Goal: Use online tool/utility: Utilize a website feature to perform a specific function

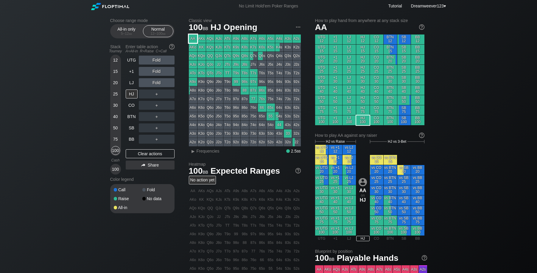
click at [192, 39] on div "AA" at bounding box center [193, 39] width 8 height 8
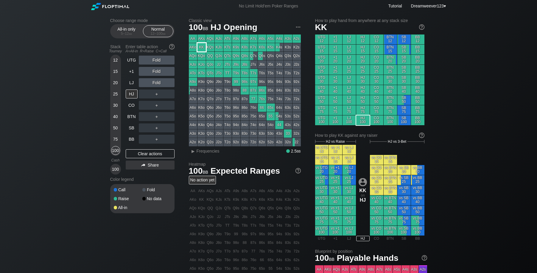
click at [200, 47] on div "KK" at bounding box center [201, 47] width 8 height 8
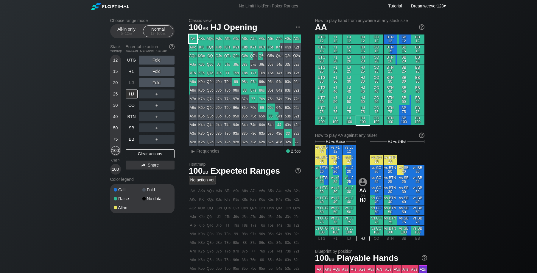
click at [192, 38] on div "AA" at bounding box center [193, 39] width 8 height 8
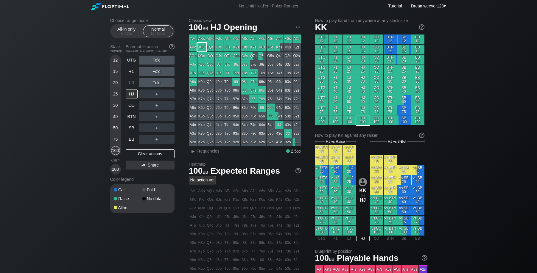
click at [200, 47] on div "KK" at bounding box center [201, 47] width 8 height 8
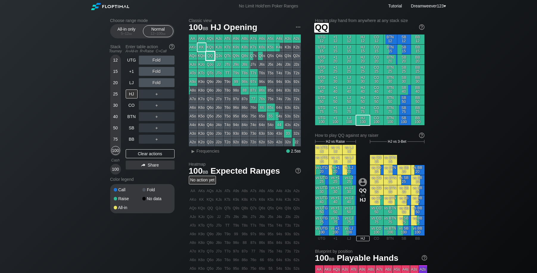
click at [209, 57] on div "QQ" at bounding box center [210, 56] width 8 height 8
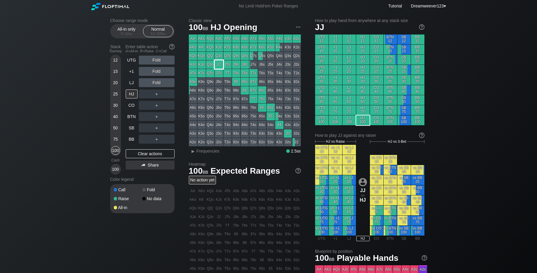
click at [219, 63] on div "JJ" at bounding box center [219, 64] width 8 height 8
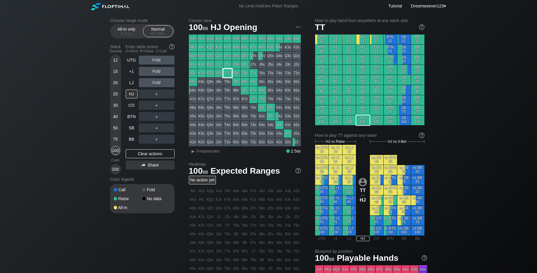
click at [227, 72] on div "TT" at bounding box center [227, 73] width 8 height 8
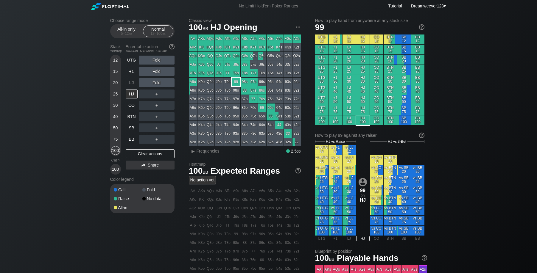
click at [234, 83] on div "99" at bounding box center [236, 82] width 8 height 8
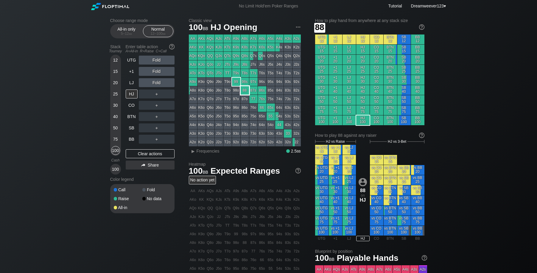
click at [245, 91] on div "88" at bounding box center [244, 90] width 8 height 8
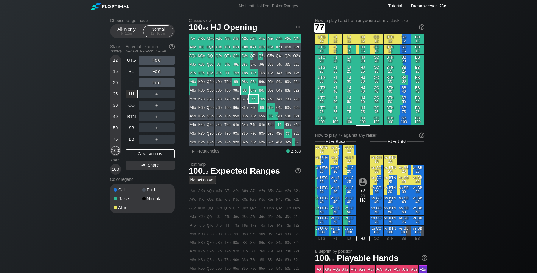
click at [256, 98] on div "77" at bounding box center [253, 99] width 8 height 8
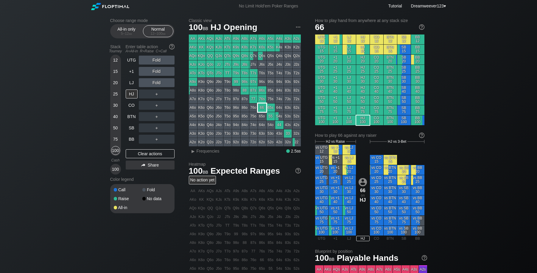
click at [259, 107] on div "66" at bounding box center [262, 108] width 8 height 8
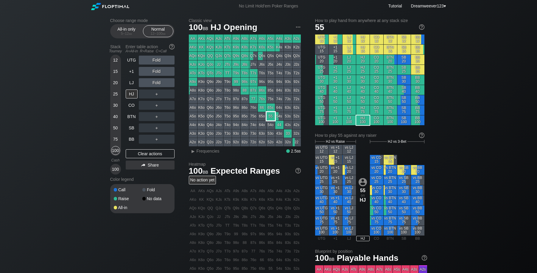
click at [270, 117] on div "55" at bounding box center [270, 116] width 8 height 8
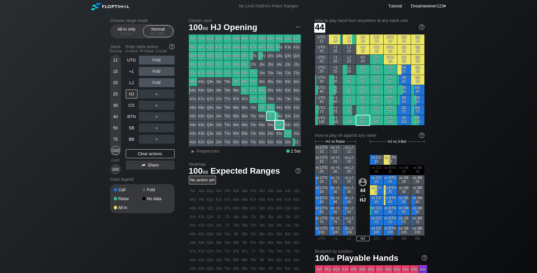
click at [277, 124] on div "44" at bounding box center [279, 125] width 8 height 8
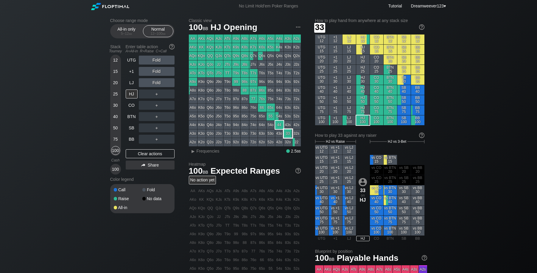
click at [288, 135] on div "33" at bounding box center [288, 133] width 8 height 8
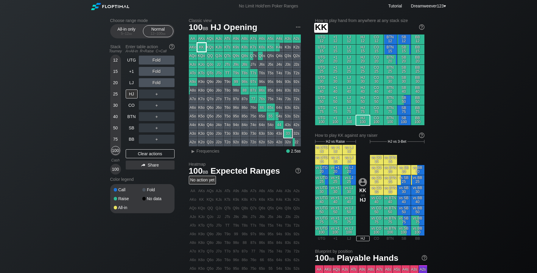
click at [201, 46] on div "KK" at bounding box center [201, 47] width 8 height 8
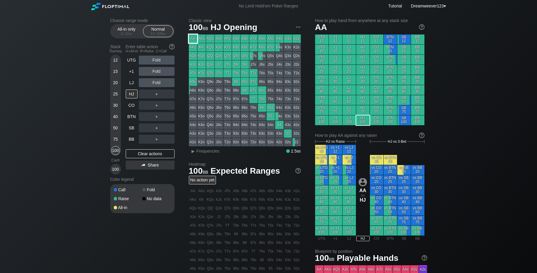
click at [193, 38] on div "AA" at bounding box center [193, 39] width 8 height 8
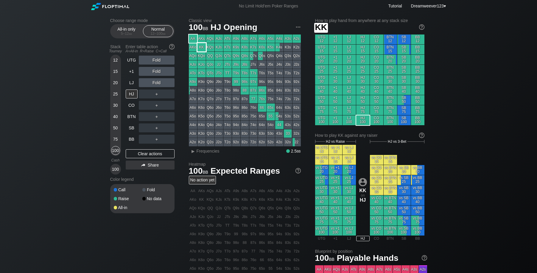
click at [202, 49] on div "KK" at bounding box center [201, 47] width 8 height 8
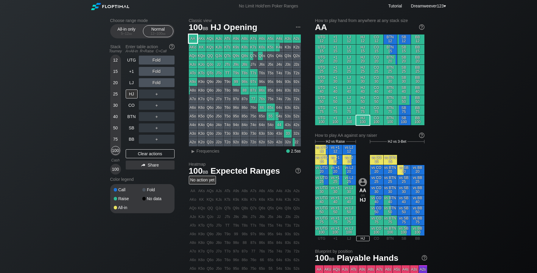
click at [191, 39] on div "AA" at bounding box center [193, 39] width 8 height 8
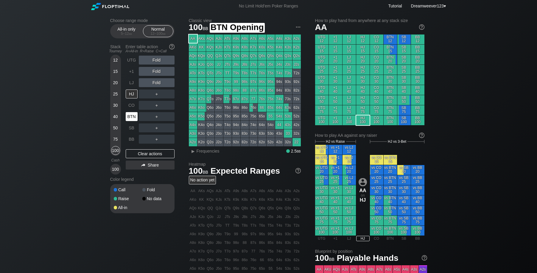
click at [135, 117] on div "BTN" at bounding box center [132, 116] width 12 height 9
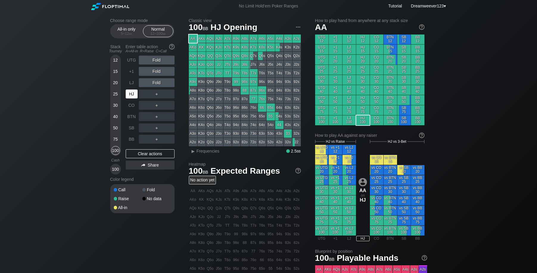
click at [130, 95] on div "HJ" at bounding box center [132, 94] width 12 height 9
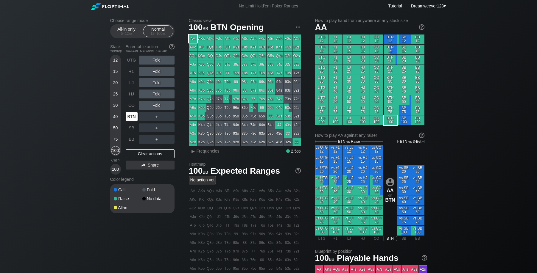
click at [129, 118] on div "BTN" at bounding box center [132, 116] width 12 height 9
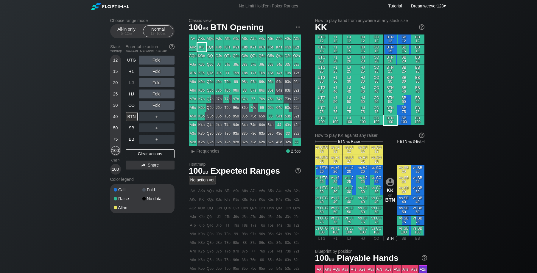
click at [204, 45] on div "KK" at bounding box center [201, 47] width 8 height 8
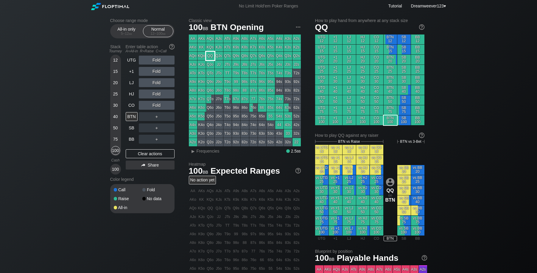
click at [209, 55] on div "QQ" at bounding box center [210, 56] width 8 height 8
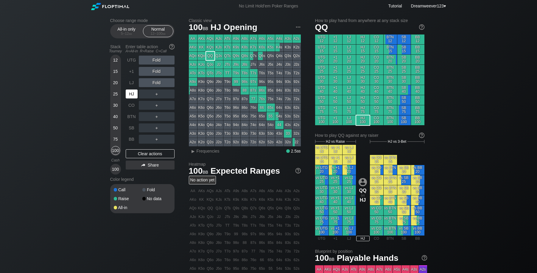
click at [132, 96] on div "HJ" at bounding box center [132, 94] width 12 height 9
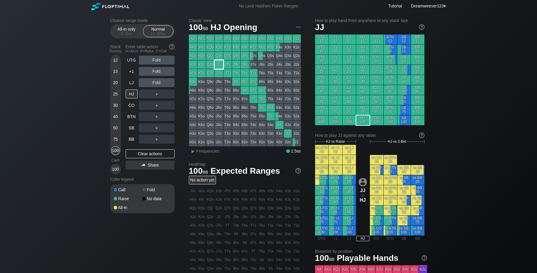
click at [222, 65] on div "JJ" at bounding box center [219, 64] width 8 height 8
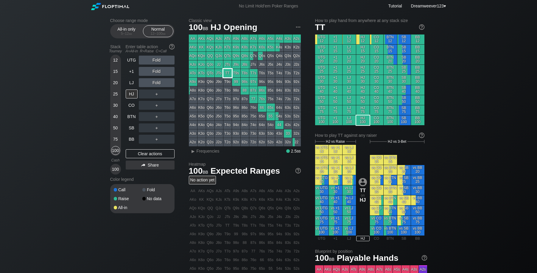
click at [229, 74] on div "TT" at bounding box center [227, 73] width 8 height 8
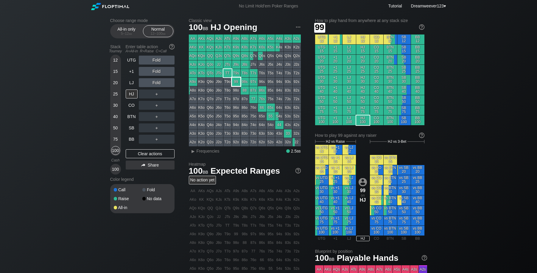
click at [236, 80] on div "99" at bounding box center [236, 82] width 8 height 8
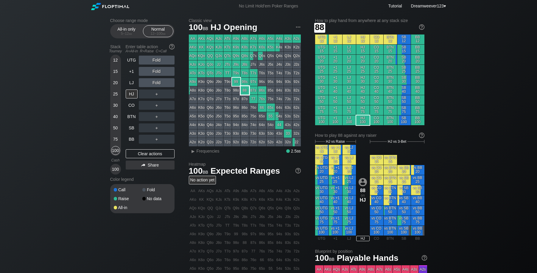
click at [245, 93] on div "88" at bounding box center [244, 90] width 8 height 8
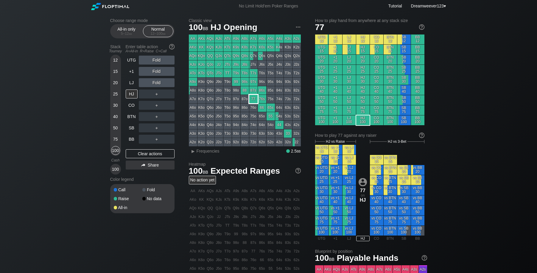
click at [251, 98] on div "77" at bounding box center [253, 99] width 8 height 8
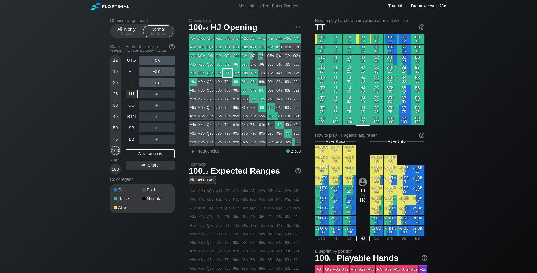
click at [229, 74] on div "TT" at bounding box center [227, 73] width 8 height 8
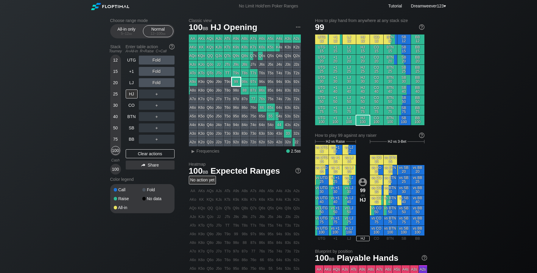
click at [236, 84] on div "99" at bounding box center [236, 82] width 8 height 8
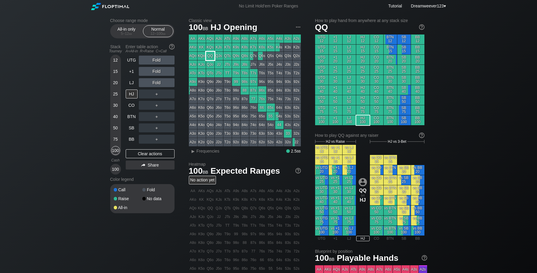
click at [209, 56] on div "QQ" at bounding box center [210, 56] width 8 height 8
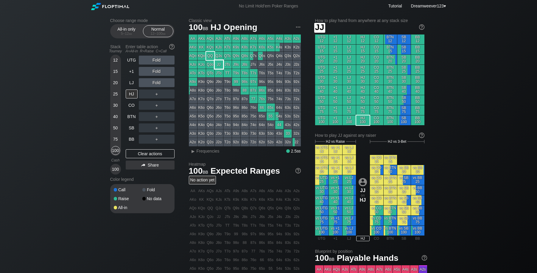
click at [219, 64] on div "JJ" at bounding box center [219, 64] width 8 height 8
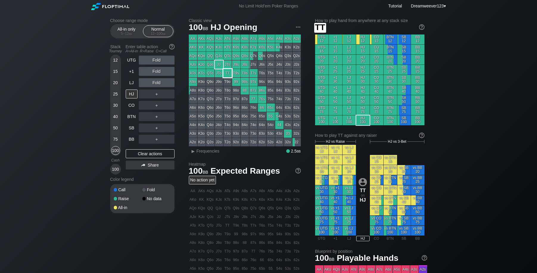
click at [228, 74] on div "TT" at bounding box center [227, 73] width 8 height 8
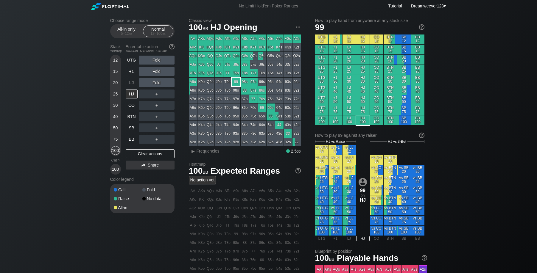
click at [238, 82] on div "99" at bounding box center [236, 82] width 8 height 8
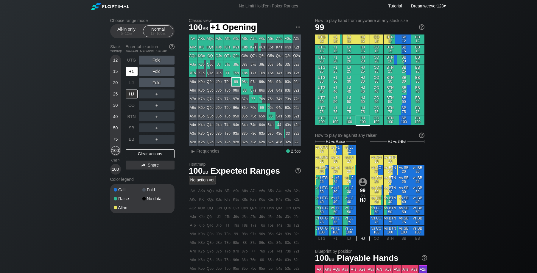
click at [131, 75] on div "+1" at bounding box center [132, 71] width 12 height 9
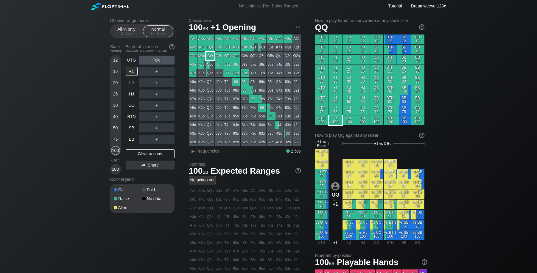
click at [213, 57] on div "QQ" at bounding box center [210, 56] width 8 height 8
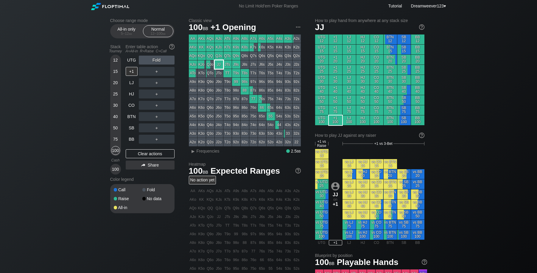
click at [219, 66] on div "JJ" at bounding box center [219, 64] width 8 height 8
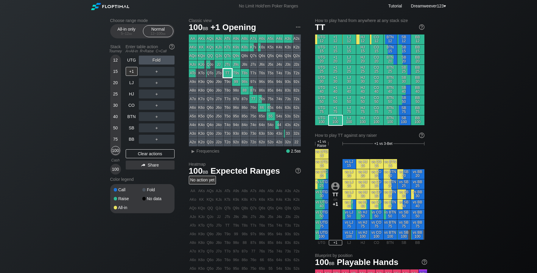
click at [229, 75] on div "TT" at bounding box center [227, 73] width 8 height 8
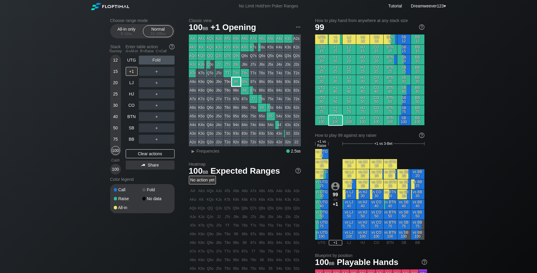
click at [239, 82] on div "99" at bounding box center [236, 82] width 8 height 8
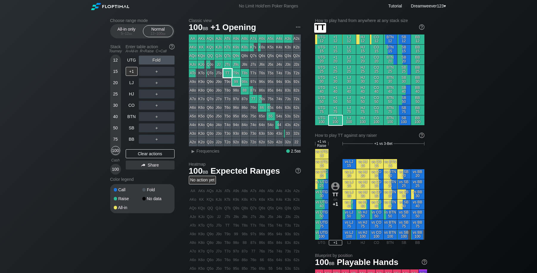
click at [229, 74] on div "TT" at bounding box center [227, 73] width 8 height 8
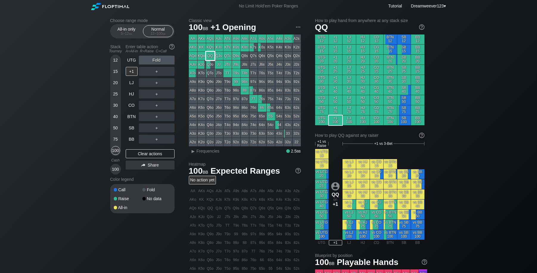
click at [212, 55] on div "QQ" at bounding box center [210, 56] width 8 height 8
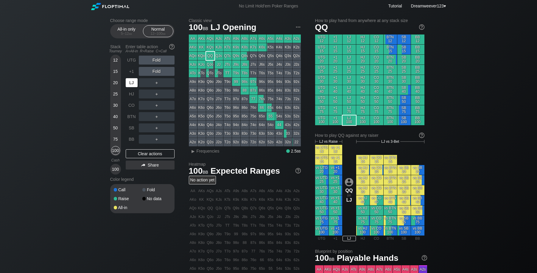
click at [136, 87] on div "LJ" at bounding box center [132, 82] width 12 height 9
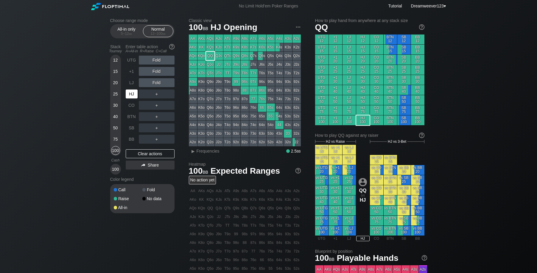
click at [134, 93] on div "HJ" at bounding box center [132, 94] width 12 height 9
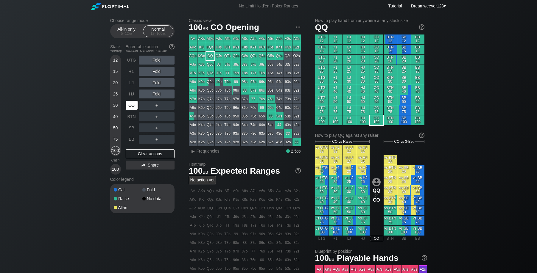
click at [133, 107] on div "CO" at bounding box center [132, 105] width 12 height 9
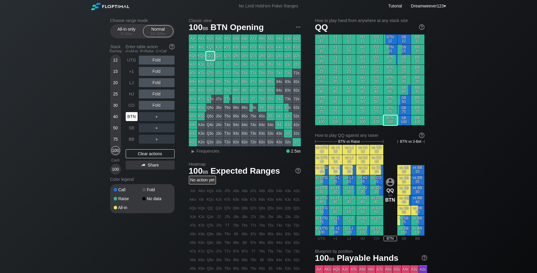
click at [133, 116] on div "BTN" at bounding box center [132, 116] width 12 height 9
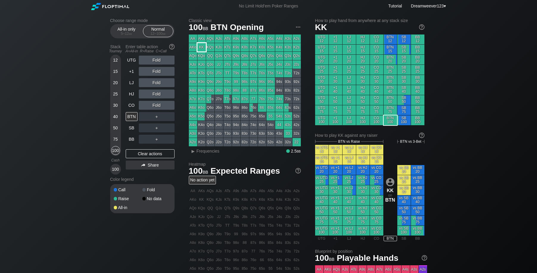
click at [204, 48] on div "KK" at bounding box center [201, 47] width 8 height 8
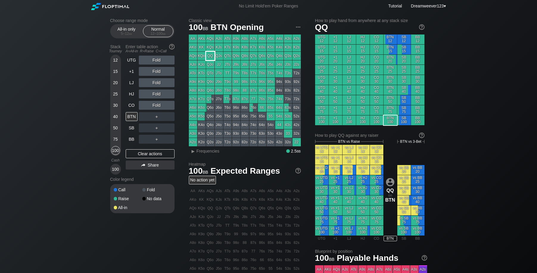
click at [207, 55] on div "QQ" at bounding box center [210, 56] width 8 height 8
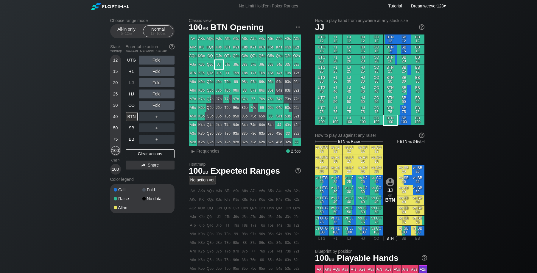
click at [218, 65] on div "JJ" at bounding box center [219, 64] width 8 height 8
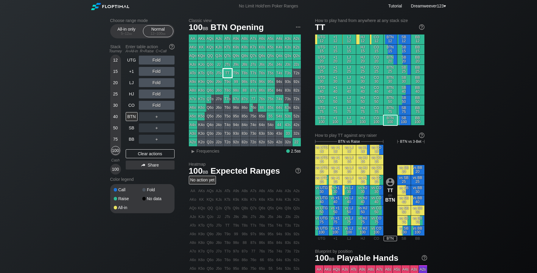
click at [229, 74] on div "TT" at bounding box center [227, 73] width 8 height 8
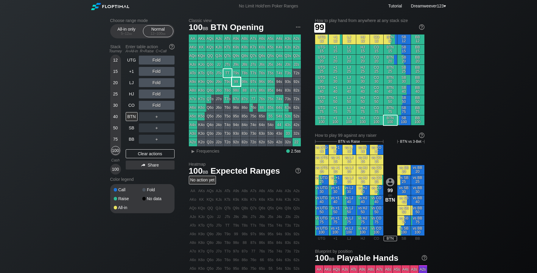
click at [236, 84] on div "99" at bounding box center [236, 82] width 8 height 8
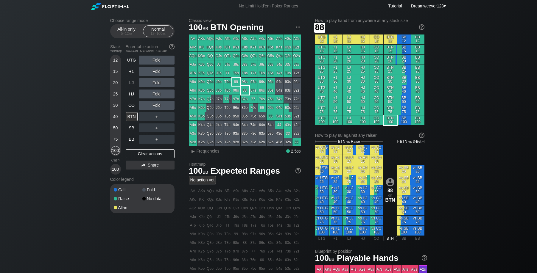
click at [245, 92] on div "88" at bounding box center [244, 90] width 8 height 8
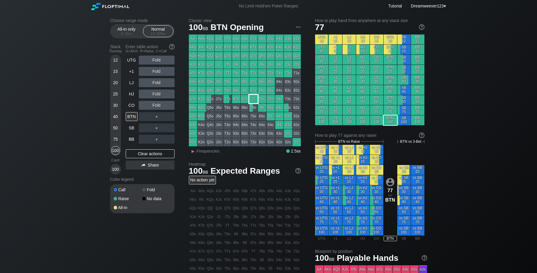
click at [254, 101] on div "77" at bounding box center [253, 99] width 8 height 8
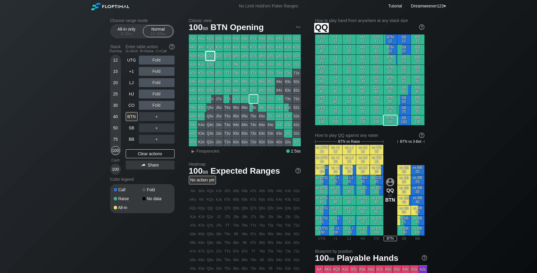
click at [210, 54] on div "QQ" at bounding box center [210, 56] width 8 height 8
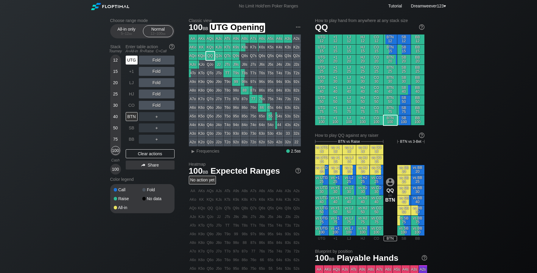
click at [134, 60] on div "UTG" at bounding box center [132, 60] width 12 height 9
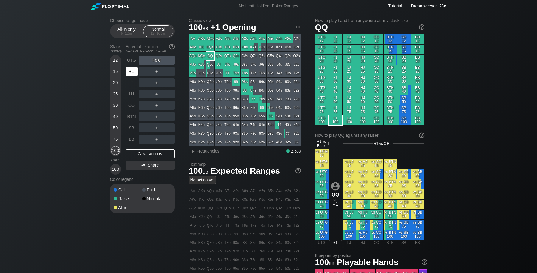
click at [131, 74] on div "+1" at bounding box center [132, 71] width 12 height 9
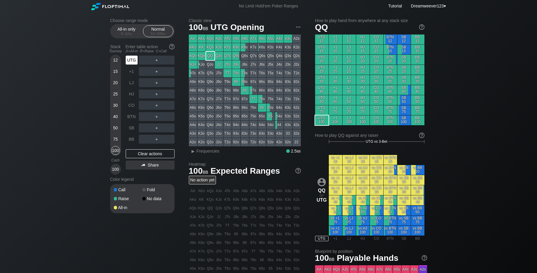
click at [134, 61] on div "UTG" at bounding box center [132, 60] width 12 height 9
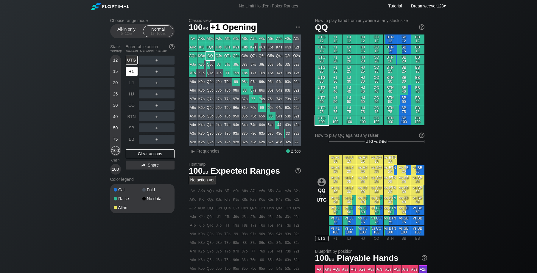
click at [132, 74] on div "+1" at bounding box center [132, 71] width 12 height 9
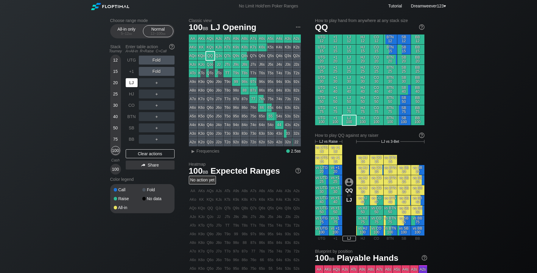
click at [132, 88] on div "LJ" at bounding box center [132, 82] width 13 height 11
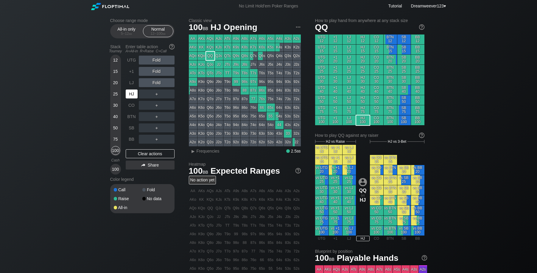
click at [132, 97] on div "HJ" at bounding box center [132, 94] width 12 height 9
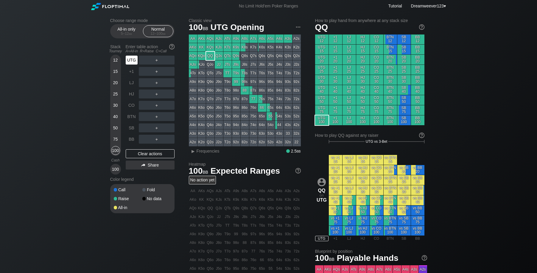
click at [132, 65] on div "UTG" at bounding box center [132, 60] width 12 height 9
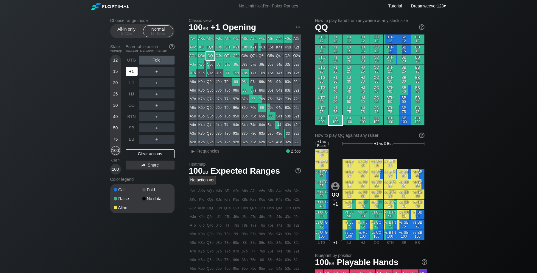
click at [129, 73] on div "+1" at bounding box center [132, 71] width 12 height 9
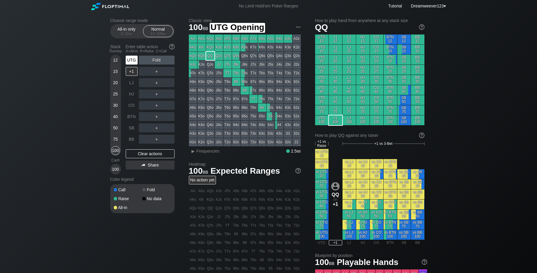
click at [134, 61] on div "UTG" at bounding box center [132, 60] width 12 height 9
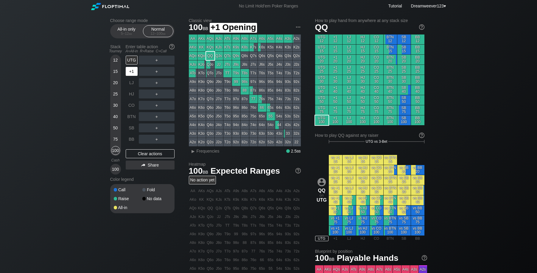
click at [133, 74] on div "+1" at bounding box center [132, 71] width 12 height 9
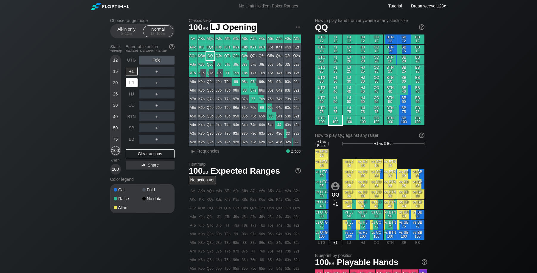
click at [132, 82] on div "LJ" at bounding box center [132, 82] width 12 height 9
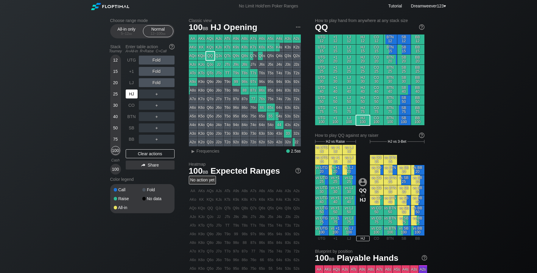
click at [132, 95] on div "HJ" at bounding box center [132, 94] width 12 height 9
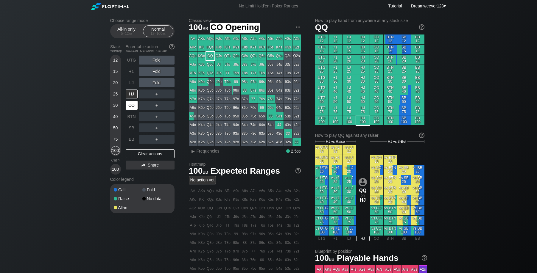
click at [132, 106] on div "CO" at bounding box center [132, 105] width 12 height 9
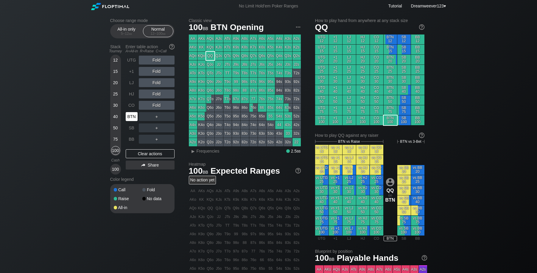
click at [132, 121] on div "BTN" at bounding box center [132, 116] width 12 height 9
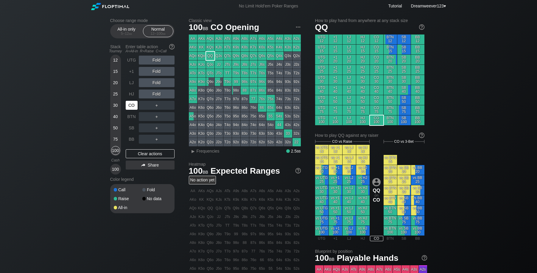
click at [133, 104] on div "CO" at bounding box center [132, 105] width 12 height 9
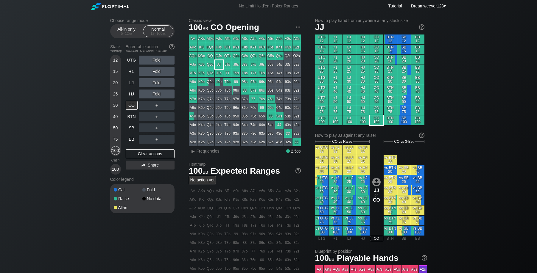
click at [220, 66] on div "JJ" at bounding box center [219, 64] width 8 height 8
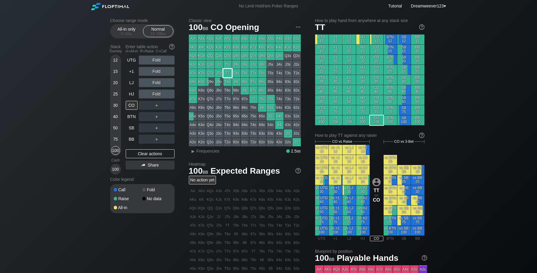
click at [228, 73] on div "TT" at bounding box center [227, 73] width 8 height 8
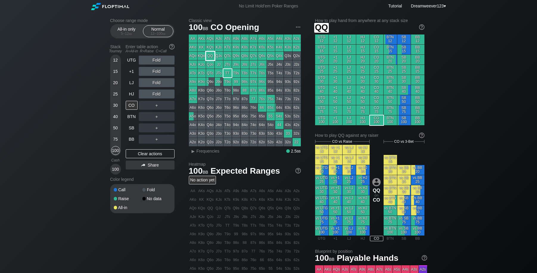
click at [209, 56] on div "QQ" at bounding box center [210, 56] width 8 height 8
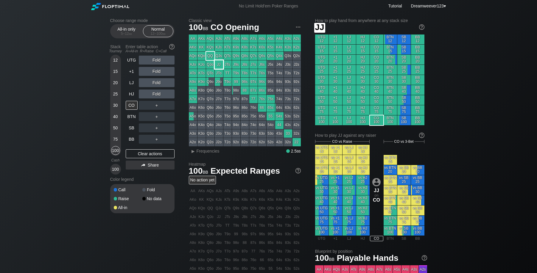
click at [219, 63] on div "JJ" at bounding box center [219, 64] width 8 height 8
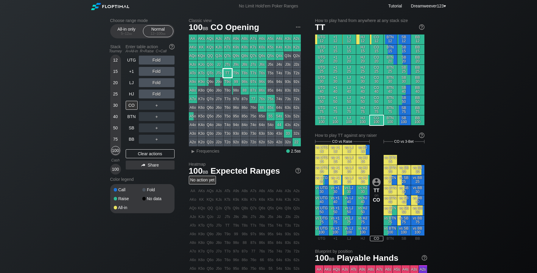
click at [228, 73] on div "TT" at bounding box center [227, 73] width 8 height 8
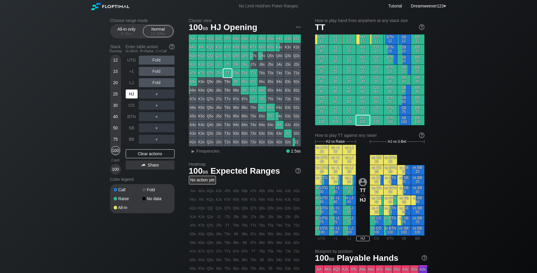
click at [129, 97] on div "HJ" at bounding box center [132, 94] width 12 height 9
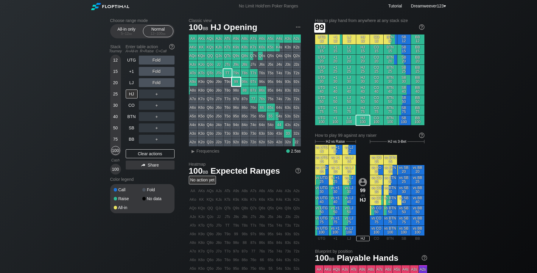
click at [237, 82] on div "99" at bounding box center [236, 82] width 8 height 8
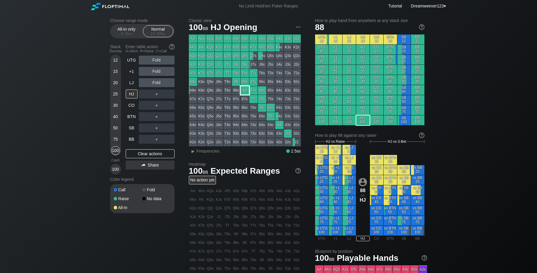
click at [246, 90] on div "88" at bounding box center [244, 90] width 8 height 8
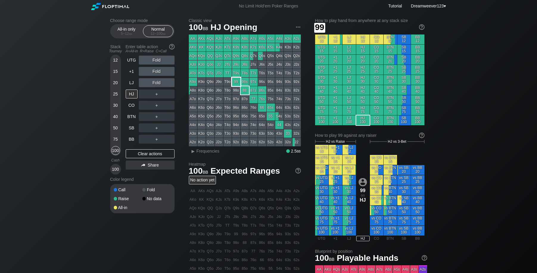
click at [236, 82] on div "99" at bounding box center [236, 82] width 8 height 8
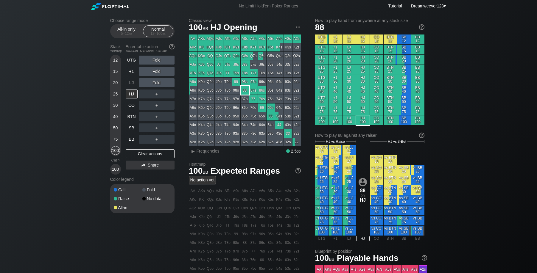
click at [247, 92] on div "88" at bounding box center [244, 90] width 8 height 8
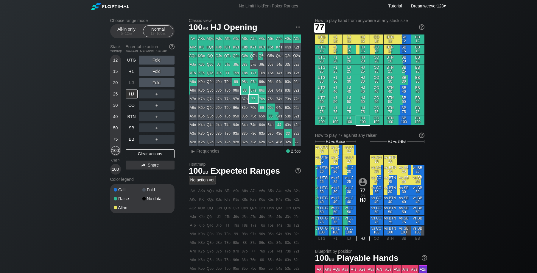
click at [253, 100] on div "77" at bounding box center [253, 99] width 8 height 8
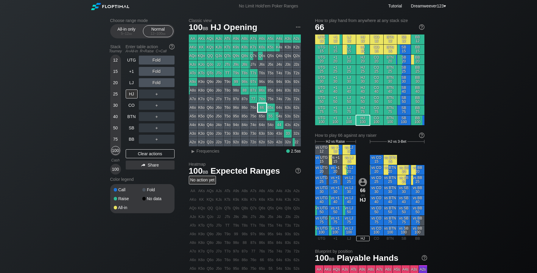
click at [262, 110] on div "66" at bounding box center [262, 108] width 8 height 8
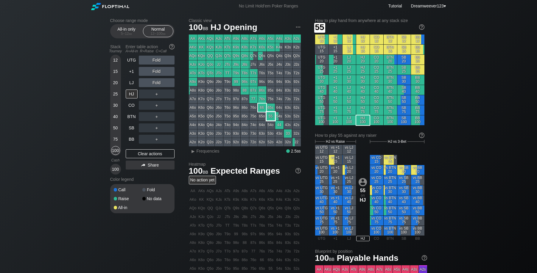
click at [270, 117] on div "55" at bounding box center [270, 116] width 8 height 8
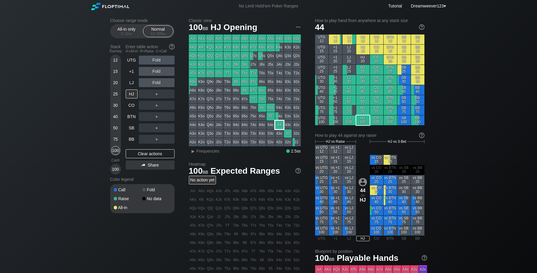
click at [281, 126] on div "44" at bounding box center [279, 125] width 8 height 8
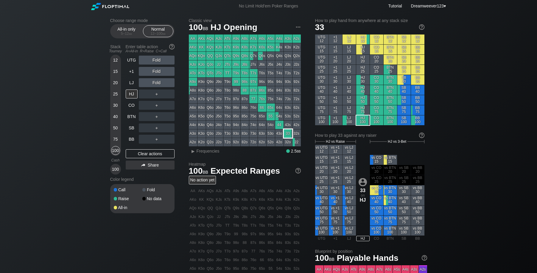
click at [289, 135] on div "33" at bounding box center [288, 133] width 8 height 8
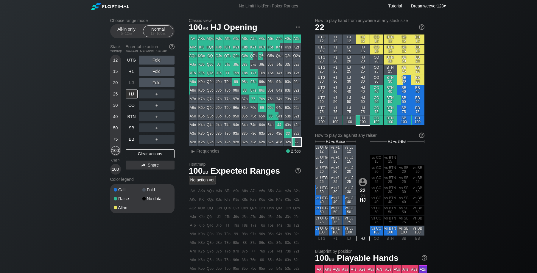
click at [296, 144] on div "22" at bounding box center [296, 142] width 8 height 8
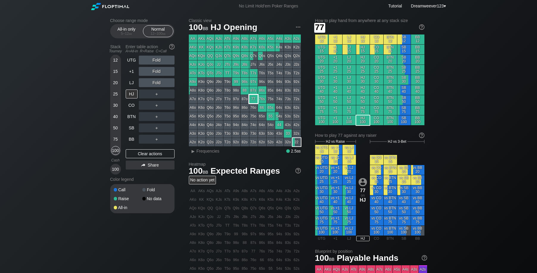
click at [253, 100] on div "77" at bounding box center [253, 99] width 8 height 8
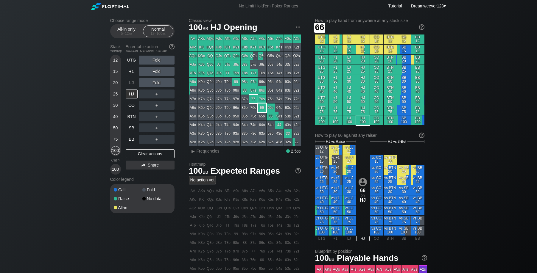
click at [260, 108] on div "66" at bounding box center [262, 108] width 8 height 8
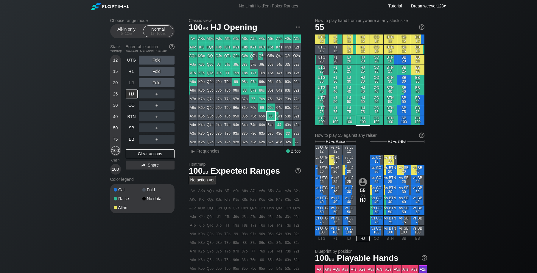
click at [272, 118] on div "55" at bounding box center [270, 116] width 8 height 8
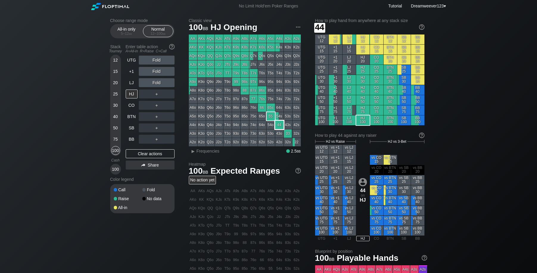
click at [279, 124] on div "44" at bounding box center [279, 125] width 8 height 8
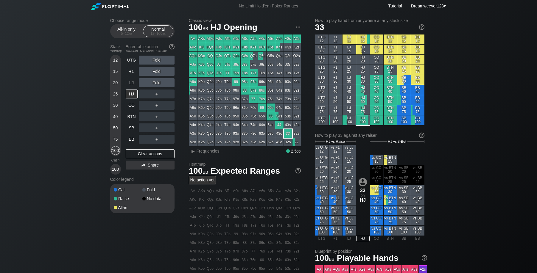
click at [285, 132] on div "33" at bounding box center [288, 133] width 8 height 8
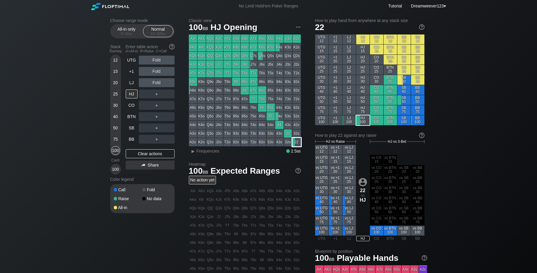
click at [295, 141] on div "22" at bounding box center [296, 142] width 8 height 8
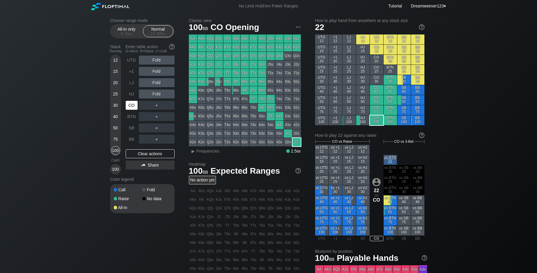
click at [130, 106] on div "CO" at bounding box center [132, 105] width 12 height 9
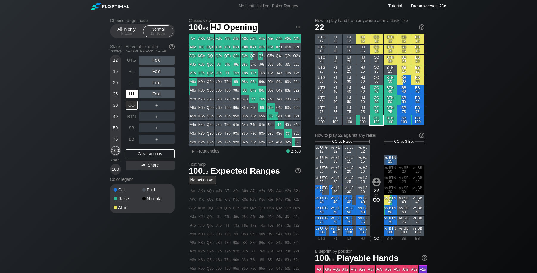
click at [134, 95] on div "HJ" at bounding box center [132, 94] width 12 height 9
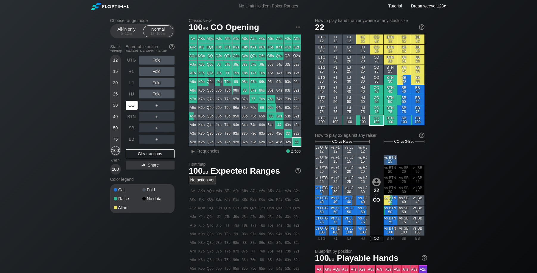
click at [133, 106] on div "CO" at bounding box center [132, 105] width 12 height 9
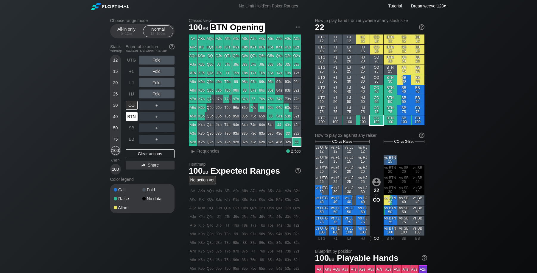
click at [135, 119] on div "BTN" at bounding box center [132, 116] width 12 height 9
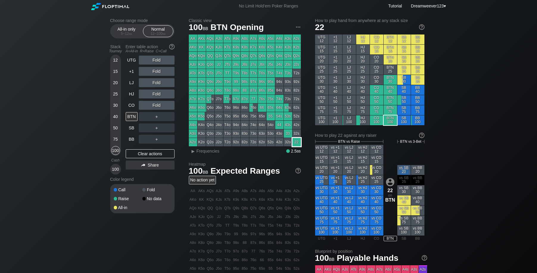
click at [295, 142] on div "22" at bounding box center [296, 142] width 8 height 8
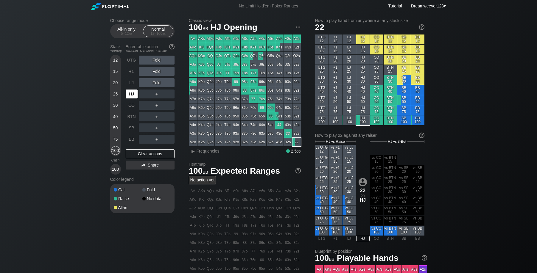
click at [132, 93] on div "HJ" at bounding box center [132, 94] width 12 height 9
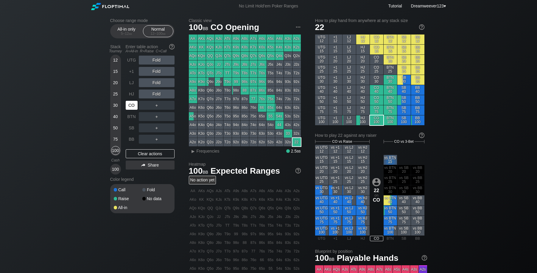
click at [132, 107] on div "CO" at bounding box center [132, 105] width 12 height 9
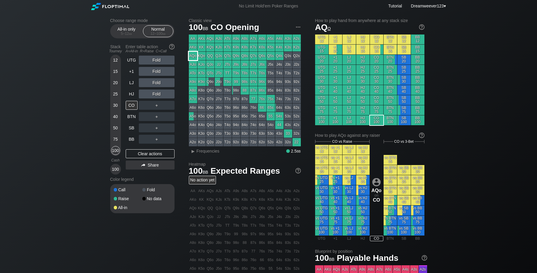
click at [193, 52] on div "AQo" at bounding box center [193, 56] width 8 height 8
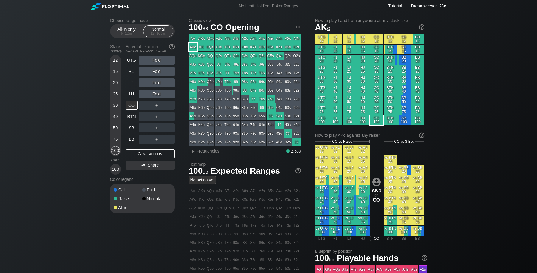
click at [193, 45] on div "AKo" at bounding box center [193, 47] width 8 height 8
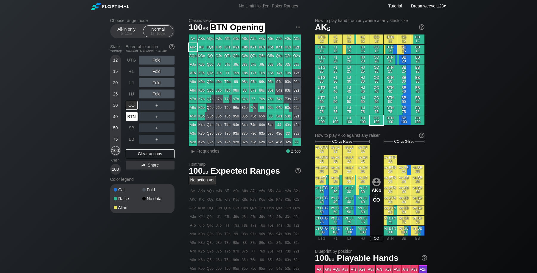
click at [133, 118] on div "BTN" at bounding box center [132, 116] width 12 height 9
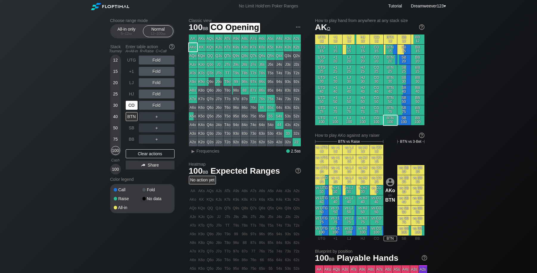
click at [132, 108] on div "CO" at bounding box center [132, 105] width 12 height 9
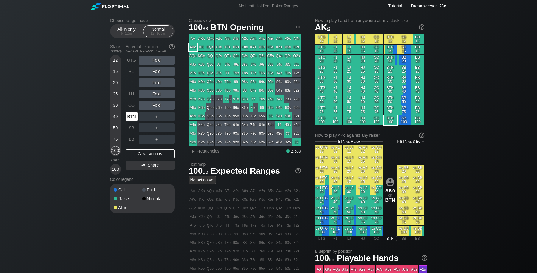
click at [134, 118] on div "BTN" at bounding box center [132, 116] width 12 height 9
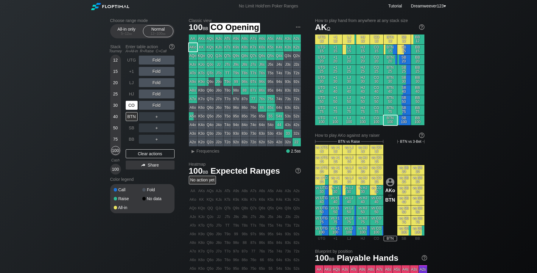
click at [131, 109] on div "CO" at bounding box center [132, 105] width 12 height 9
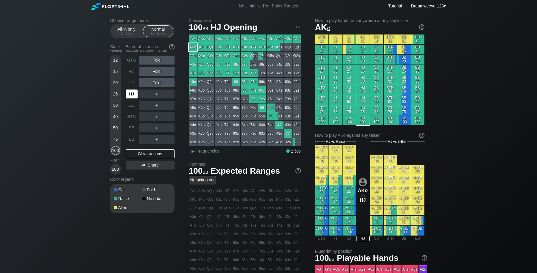
click at [132, 98] on div "HJ" at bounding box center [132, 94] width 12 height 9
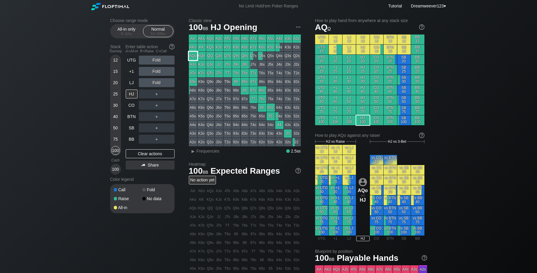
click at [194, 54] on div "AQo" at bounding box center [193, 56] width 8 height 8
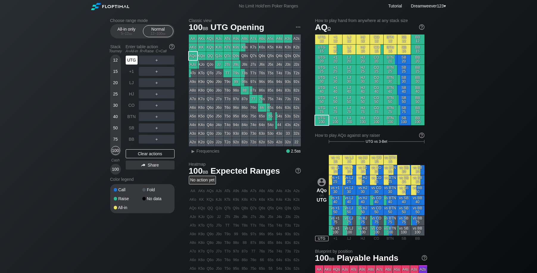
click at [130, 61] on div "UTG" at bounding box center [132, 60] width 12 height 9
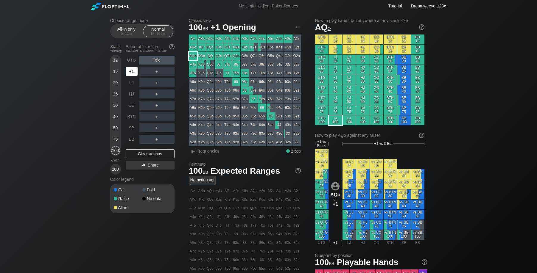
click at [130, 74] on div "+1" at bounding box center [132, 71] width 12 height 9
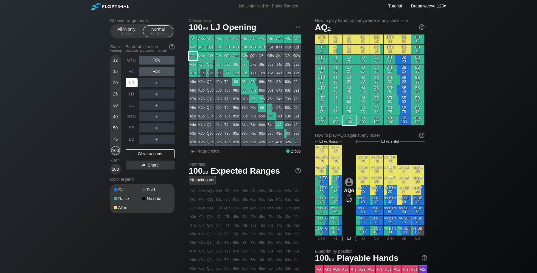
click at [132, 83] on div "LJ" at bounding box center [132, 82] width 12 height 9
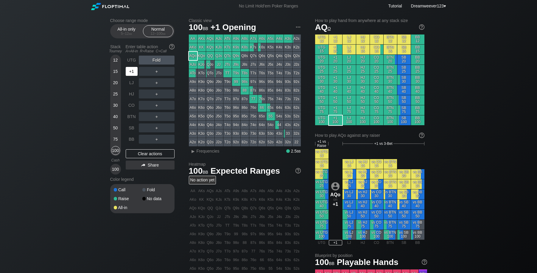
click at [132, 76] on div "+1" at bounding box center [132, 71] width 12 height 9
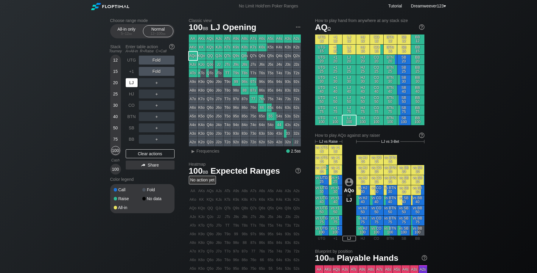
click at [130, 86] on div "LJ" at bounding box center [132, 82] width 12 height 9
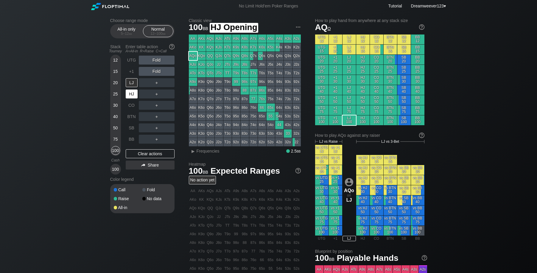
click at [131, 97] on div "HJ" at bounding box center [132, 94] width 12 height 9
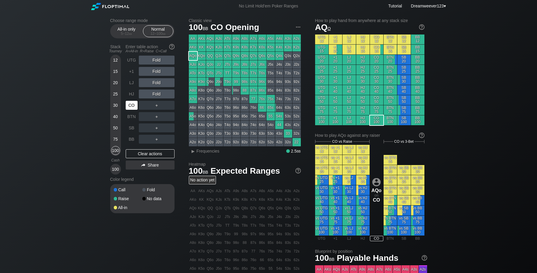
click at [130, 108] on div "CO" at bounding box center [132, 105] width 12 height 9
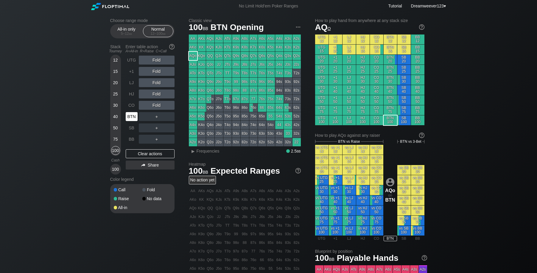
click at [129, 118] on div "BTN" at bounding box center [132, 116] width 12 height 9
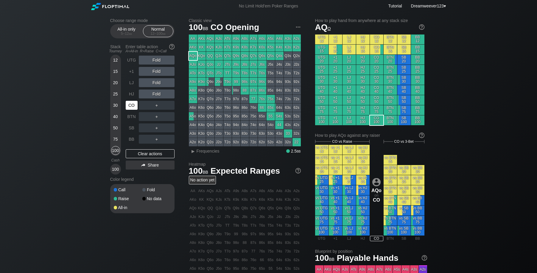
click at [129, 109] on div "CO" at bounding box center [132, 105] width 12 height 9
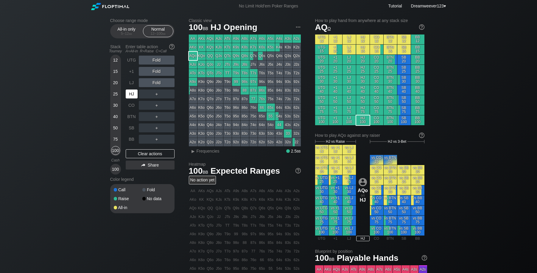
click at [130, 99] on div "HJ" at bounding box center [132, 94] width 12 height 9
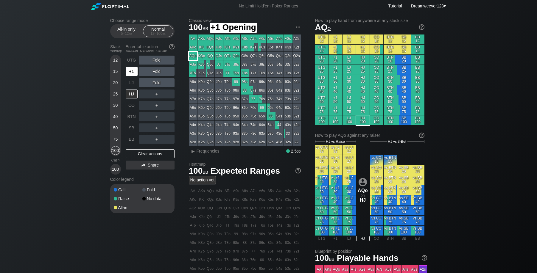
click at [130, 74] on div "+1" at bounding box center [132, 71] width 12 height 9
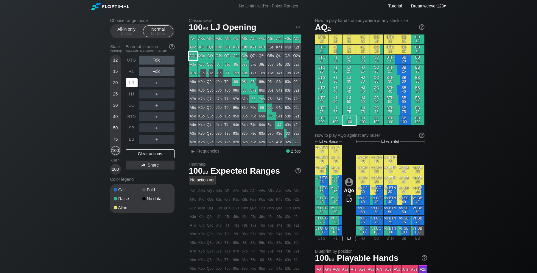
click at [130, 87] on div "LJ" at bounding box center [132, 82] width 12 height 9
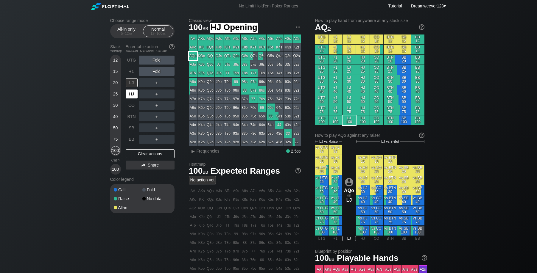
click at [130, 95] on div "HJ" at bounding box center [132, 94] width 12 height 9
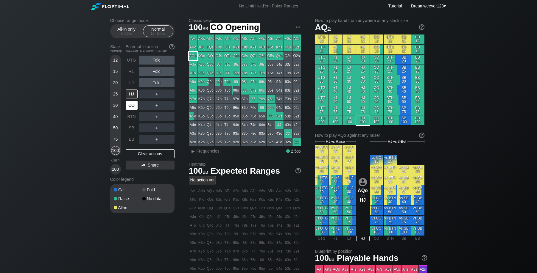
click at [130, 106] on div "CO" at bounding box center [132, 105] width 12 height 9
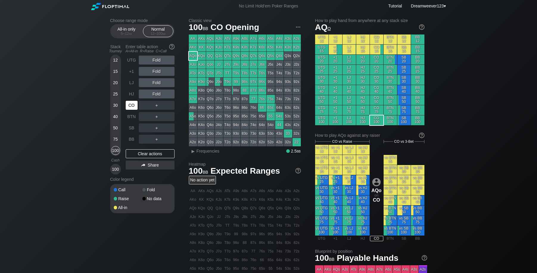
click at [130, 110] on div "CO" at bounding box center [132, 105] width 12 height 9
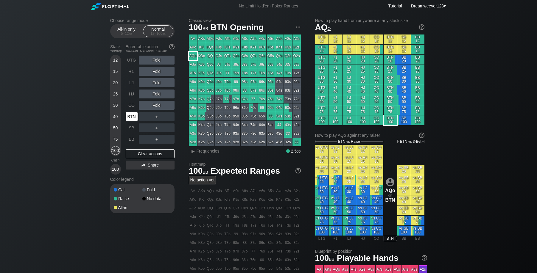
click at [131, 121] on div "BTN" at bounding box center [132, 116] width 12 height 9
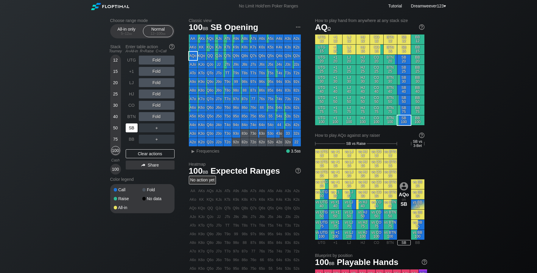
click at [131, 131] on div "SB" at bounding box center [132, 128] width 12 height 9
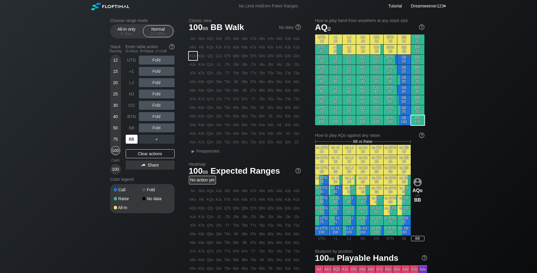
click at [129, 139] on div "BB" at bounding box center [132, 139] width 12 height 9
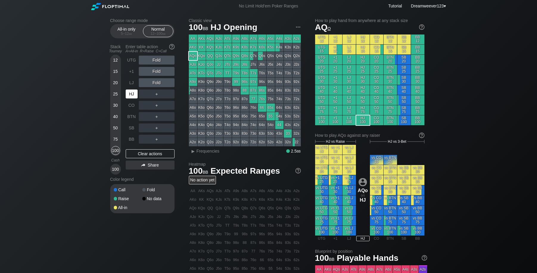
click at [131, 97] on div "HJ" at bounding box center [132, 94] width 12 height 9
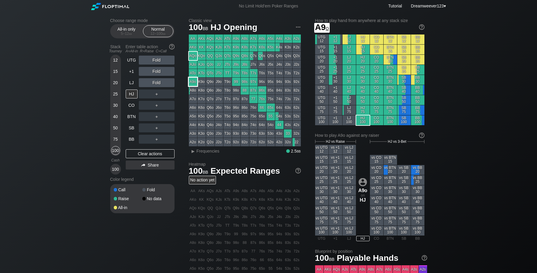
click at [194, 82] on div "A9o" at bounding box center [193, 82] width 8 height 8
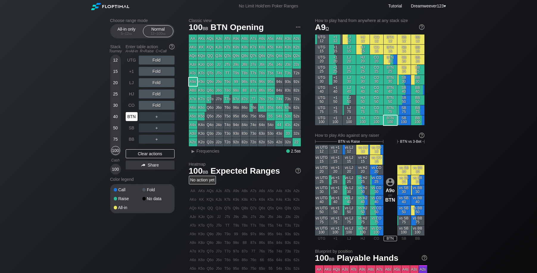
click at [132, 119] on div "BTN" at bounding box center [132, 116] width 12 height 9
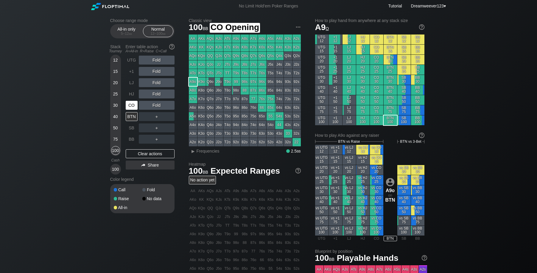
click at [129, 110] on div "CO" at bounding box center [132, 105] width 12 height 9
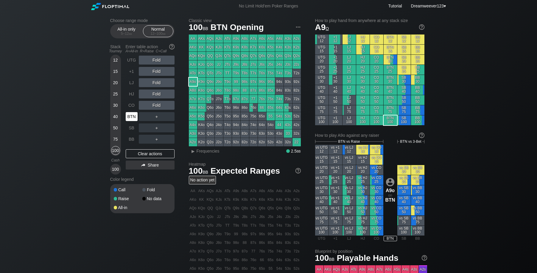
click at [132, 118] on div "BTN" at bounding box center [132, 116] width 12 height 9
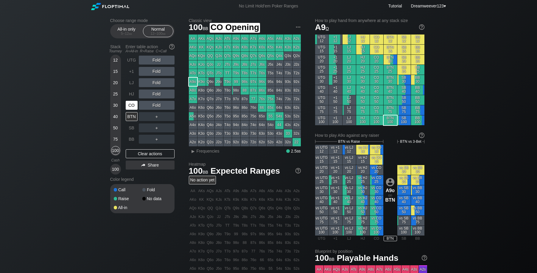
click at [133, 109] on div "CO" at bounding box center [132, 105] width 12 height 9
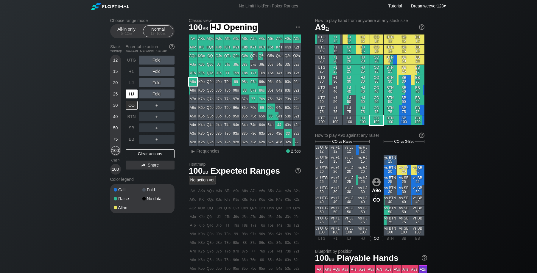
click at [131, 96] on div "HJ" at bounding box center [132, 94] width 12 height 9
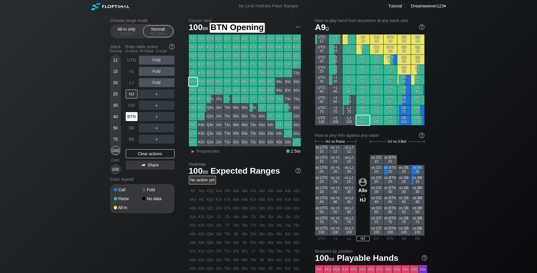
click at [133, 118] on div "BTN" at bounding box center [132, 116] width 12 height 9
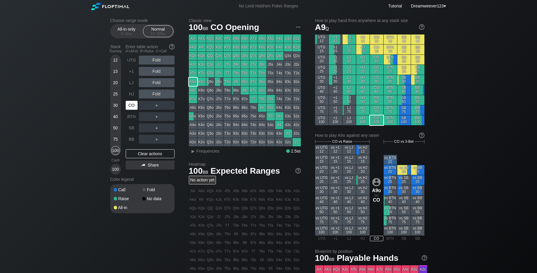
click at [136, 109] on div "CO" at bounding box center [132, 105] width 12 height 9
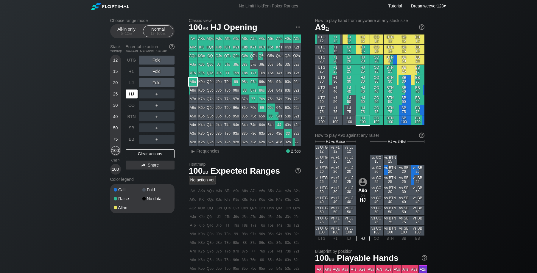
click at [134, 98] on div "HJ" at bounding box center [132, 94] width 12 height 9
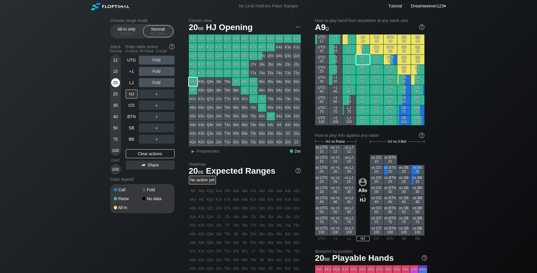
click at [117, 84] on div "20" at bounding box center [115, 82] width 9 height 9
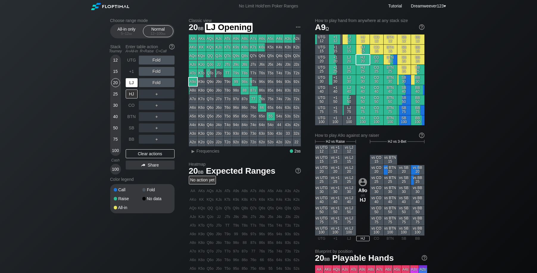
click at [131, 86] on div "LJ" at bounding box center [132, 82] width 12 height 9
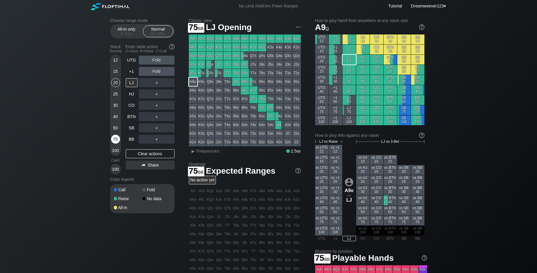
click at [115, 144] on div "75" at bounding box center [115, 139] width 9 height 9
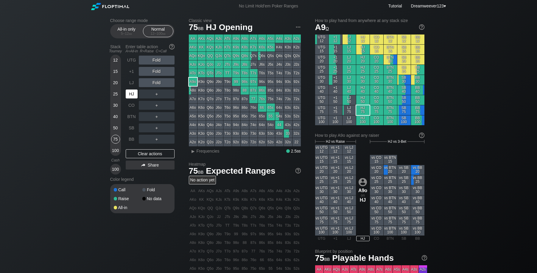
click at [135, 97] on div "HJ" at bounding box center [132, 94] width 12 height 9
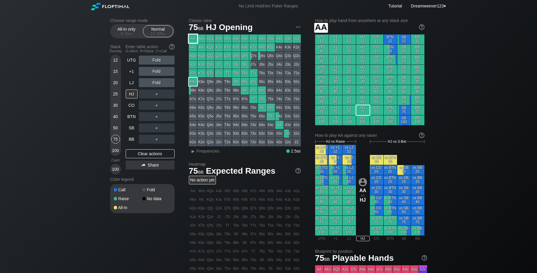
click at [192, 39] on div "AA" at bounding box center [193, 39] width 8 height 8
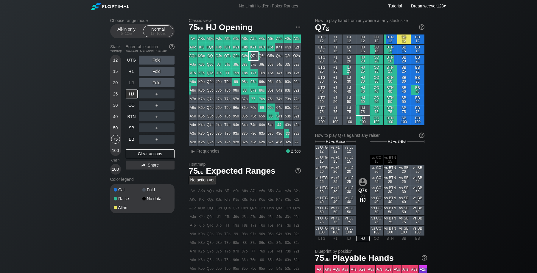
click at [253, 57] on div "Q7s" at bounding box center [253, 56] width 8 height 8
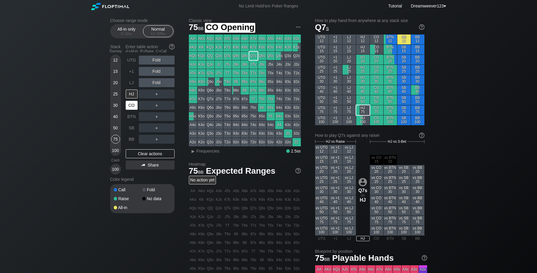
click at [135, 107] on div "CO" at bounding box center [132, 105] width 12 height 9
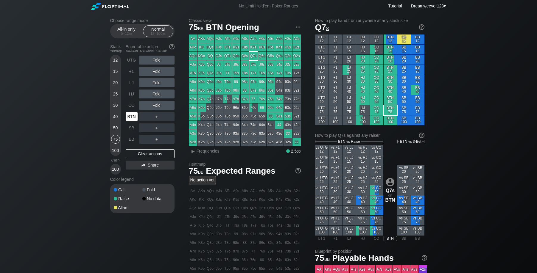
click at [132, 118] on div "BTN" at bounding box center [132, 116] width 12 height 9
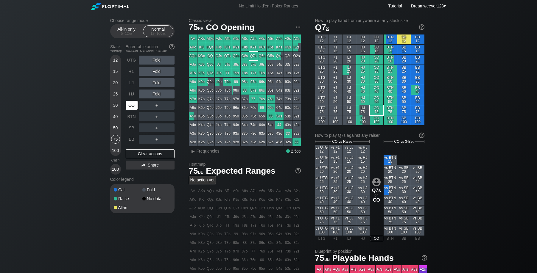
click at [132, 109] on div "CO" at bounding box center [132, 105] width 12 height 9
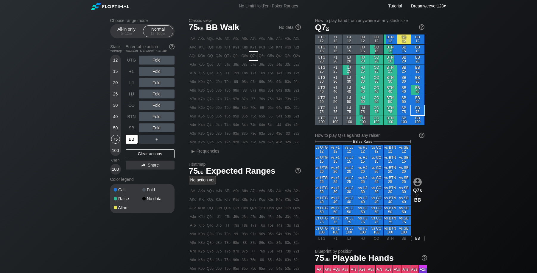
click at [129, 141] on div "BB" at bounding box center [132, 139] width 12 height 9
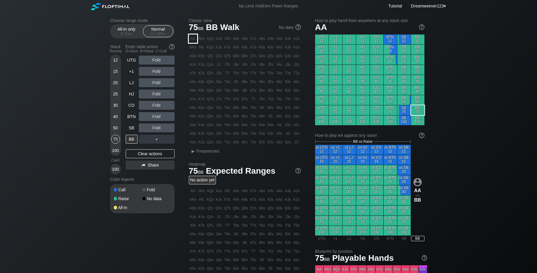
click at [195, 40] on div "AA" at bounding box center [193, 39] width 8 height 8
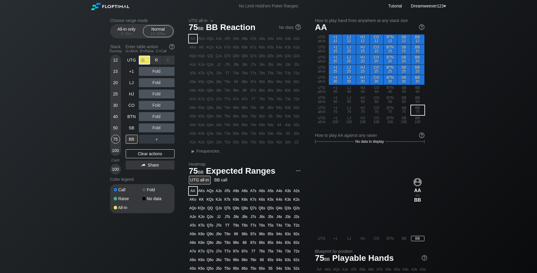
click at [146, 62] on div "A ✕" at bounding box center [145, 60] width 12 height 9
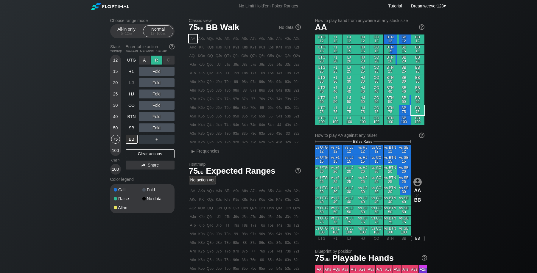
click at [155, 63] on div "R ✕" at bounding box center [157, 60] width 12 height 9
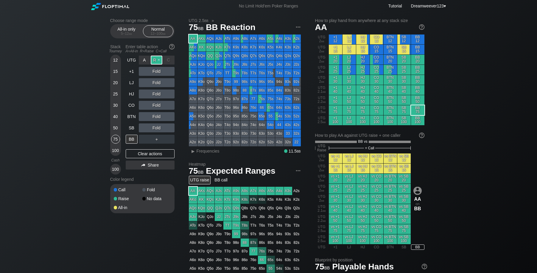
click at [155, 63] on div "R ✕" at bounding box center [157, 60] width 12 height 9
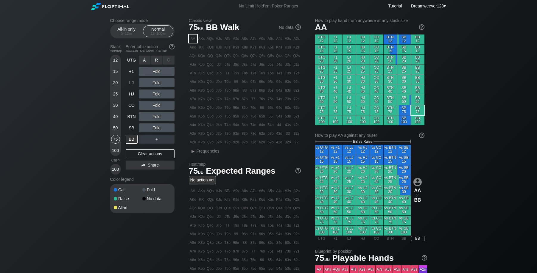
click at [172, 61] on div "C ✕" at bounding box center [169, 60] width 12 height 9
click at [168, 63] on div "C ✕" at bounding box center [169, 60] width 12 height 9
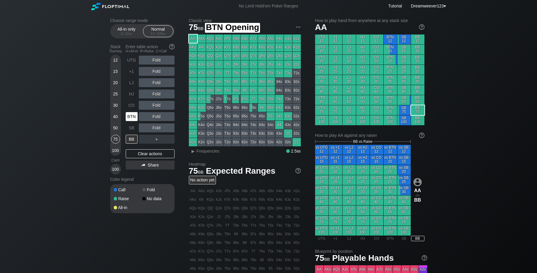
click at [133, 117] on div "BTN" at bounding box center [132, 116] width 12 height 9
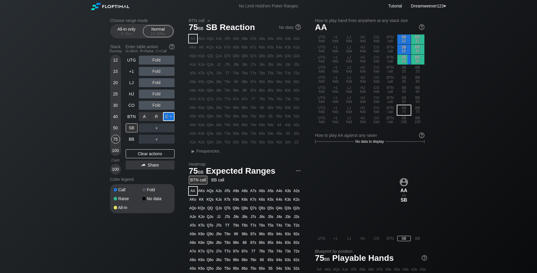
click at [168, 118] on div "C ✕" at bounding box center [169, 116] width 12 height 9
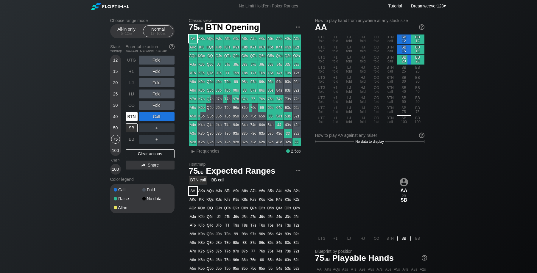
click at [133, 118] on div "BTN" at bounding box center [132, 116] width 12 height 9
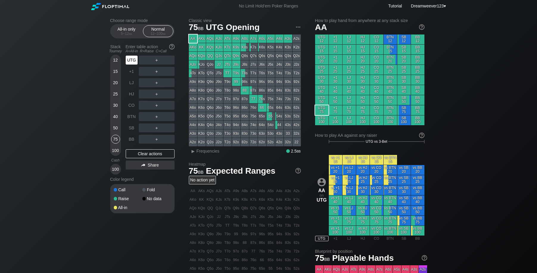
click at [132, 64] on div "UTG" at bounding box center [132, 60] width 12 height 9
click at [158, 64] on div "R ✕" at bounding box center [157, 60] width 12 height 9
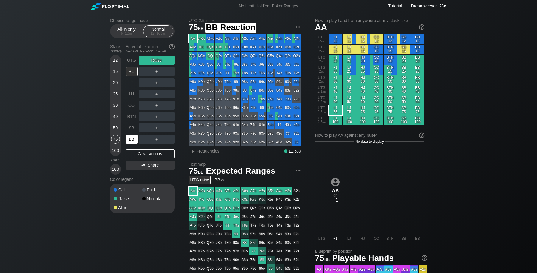
click at [131, 141] on div "BB" at bounding box center [132, 139] width 12 height 9
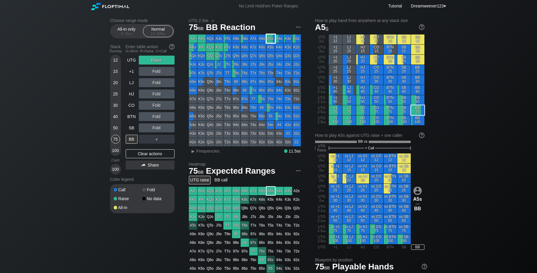
click at [269, 37] on div "A5s" at bounding box center [270, 39] width 8 height 8
click at [272, 38] on div "A5s" at bounding box center [270, 39] width 8 height 8
click at [155, 154] on div "Clear actions" at bounding box center [150, 153] width 49 height 9
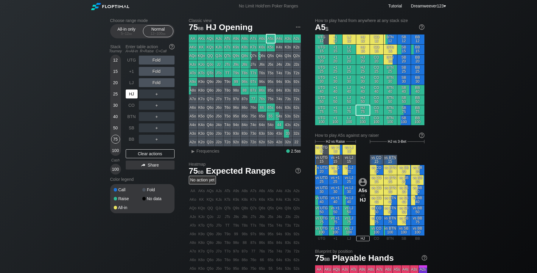
click at [136, 97] on div "HJ" at bounding box center [132, 94] width 12 height 9
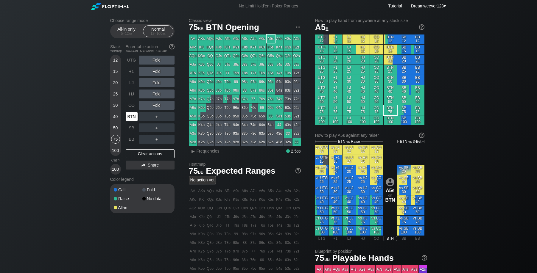
click at [131, 119] on div "BTN" at bounding box center [132, 116] width 12 height 9
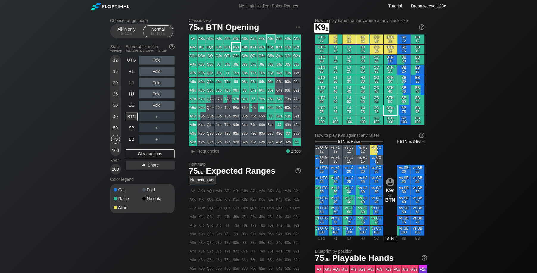
click at [238, 47] on div "K9s" at bounding box center [236, 47] width 8 height 8
click at [237, 47] on div "K9s" at bounding box center [236, 47] width 8 height 8
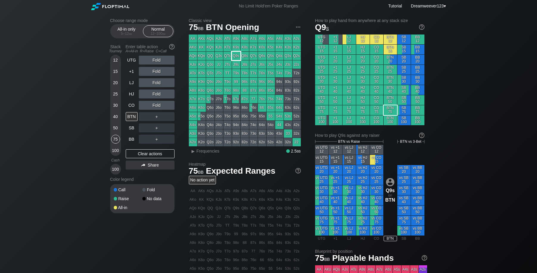
click at [236, 54] on div "Q9s" at bounding box center [236, 56] width 8 height 8
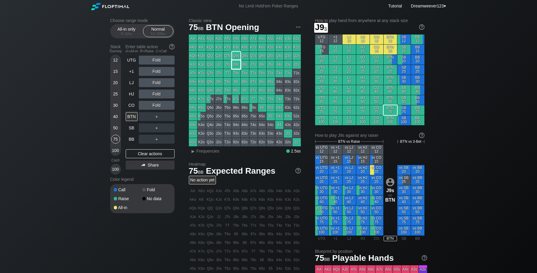
click at [237, 65] on div "J9s" at bounding box center [236, 64] width 8 height 8
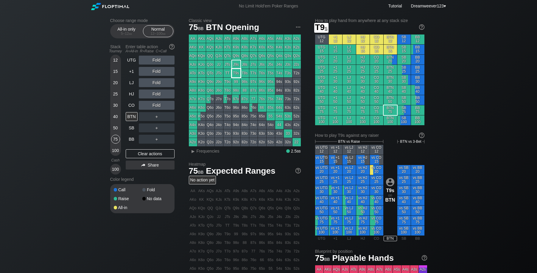
click at [237, 73] on div "T9s" at bounding box center [236, 73] width 8 height 8
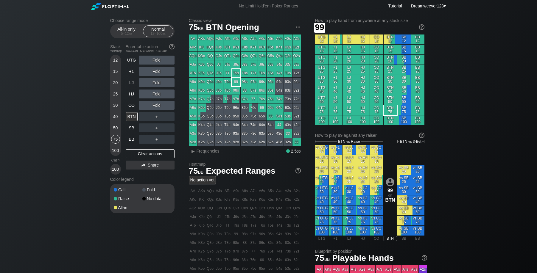
click at [235, 82] on div "99" at bounding box center [236, 82] width 8 height 8
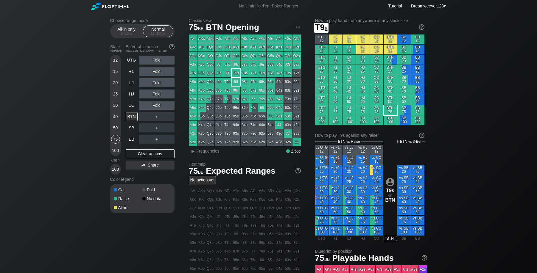
click at [236, 76] on div "T9s" at bounding box center [236, 73] width 8 height 8
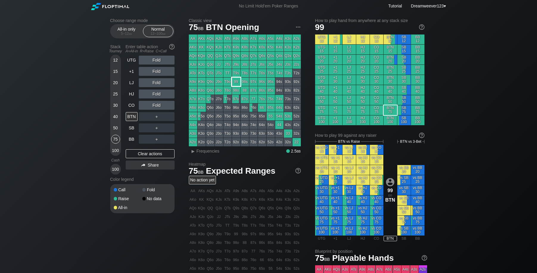
click at [237, 82] on div "99" at bounding box center [236, 82] width 8 height 8
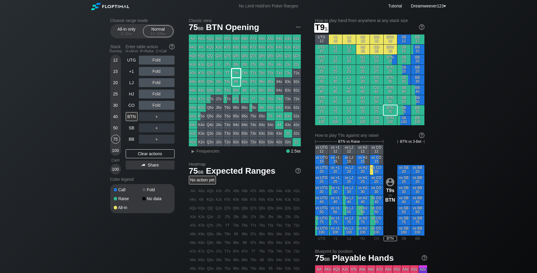
click at [237, 75] on div "T9s" at bounding box center [236, 73] width 8 height 8
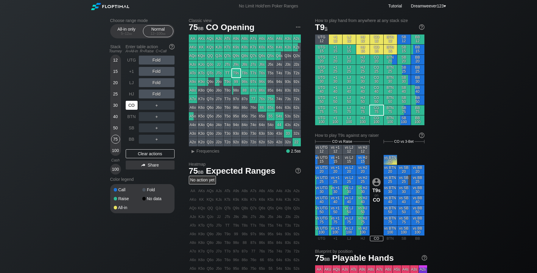
click at [134, 107] on div "CO" at bounding box center [132, 105] width 12 height 9
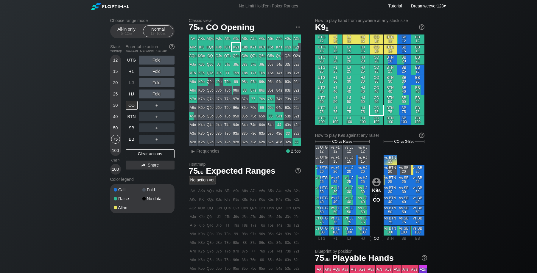
click at [235, 47] on div "K9s" at bounding box center [236, 47] width 8 height 8
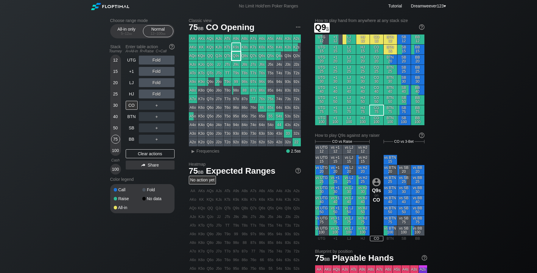
click at [237, 55] on div "Q9s" at bounding box center [236, 56] width 8 height 8
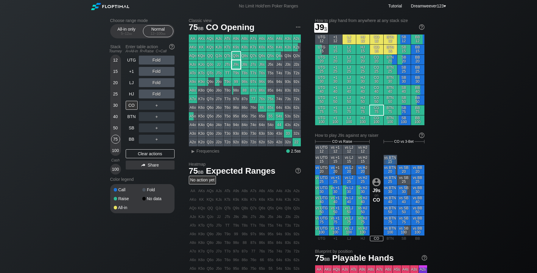
click at [238, 66] on div "J9s" at bounding box center [236, 64] width 8 height 8
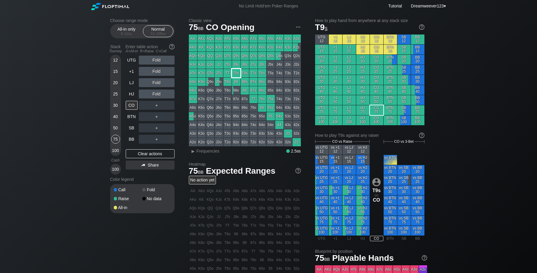
click at [236, 74] on div "T9s" at bounding box center [236, 73] width 8 height 8
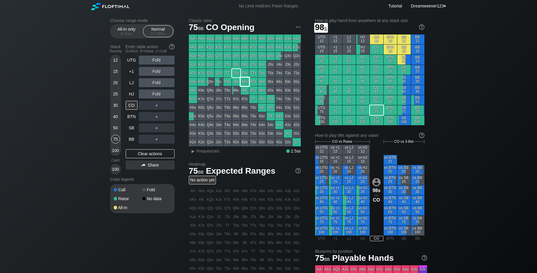
click at [246, 80] on div "98s" at bounding box center [244, 82] width 8 height 8
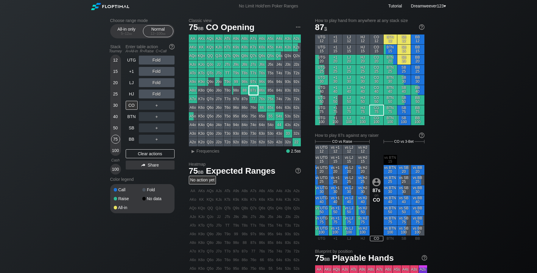
click at [253, 91] on div "87s" at bounding box center [253, 90] width 8 height 8
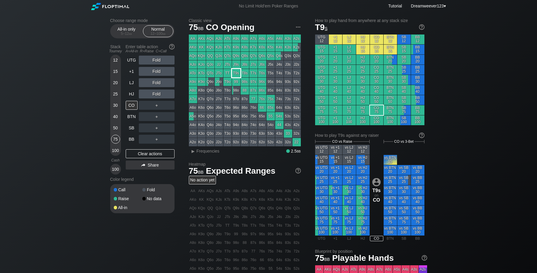
click at [239, 75] on div "T9s" at bounding box center [236, 73] width 8 height 8
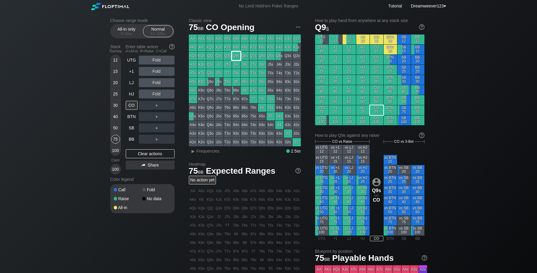
click at [238, 55] on div "Q9s" at bounding box center [236, 56] width 8 height 8
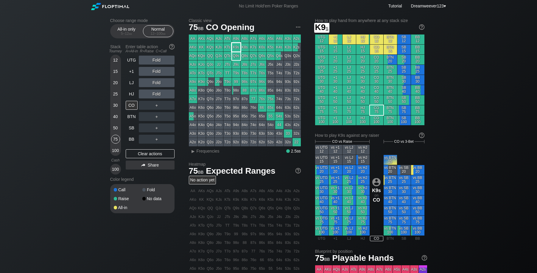
click at [238, 48] on div "K9s" at bounding box center [236, 47] width 8 height 8
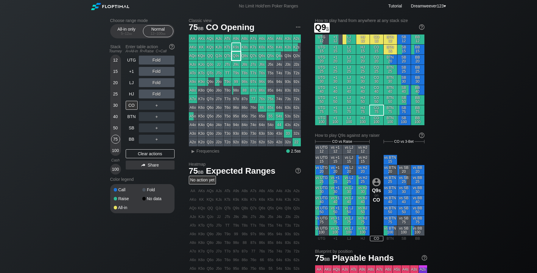
click at [237, 55] on div "Q9s" at bounding box center [236, 56] width 8 height 8
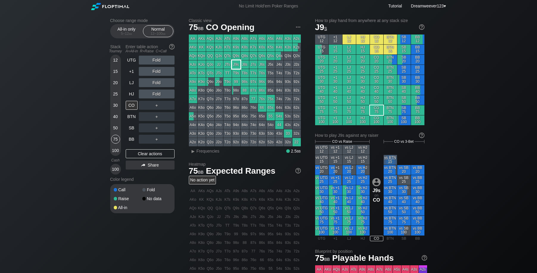
click at [237, 62] on div "J9s" at bounding box center [236, 64] width 8 height 8
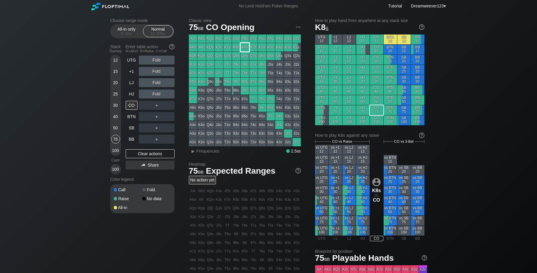
click at [244, 46] on div "K8s" at bounding box center [244, 47] width 8 height 8
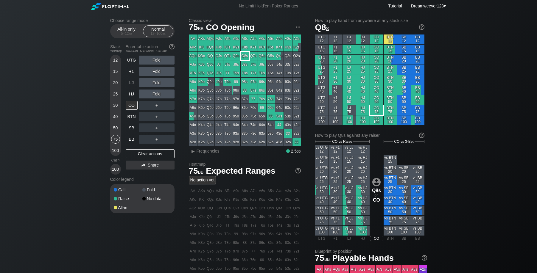
click at [247, 55] on div "Q8s" at bounding box center [244, 56] width 8 height 8
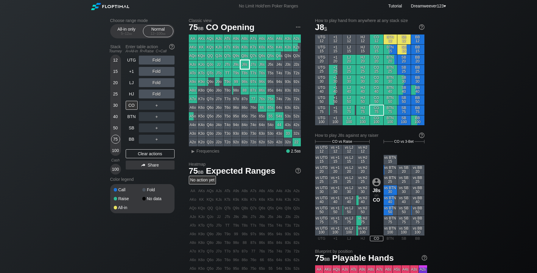
click at [244, 66] on div "J8s" at bounding box center [244, 64] width 8 height 8
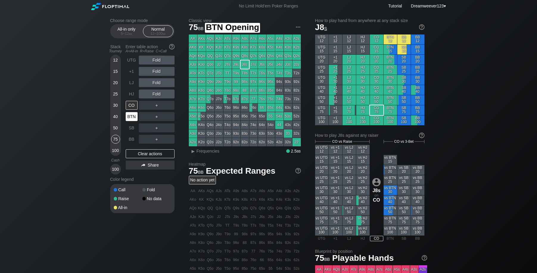
click at [132, 118] on div "BTN" at bounding box center [132, 116] width 12 height 9
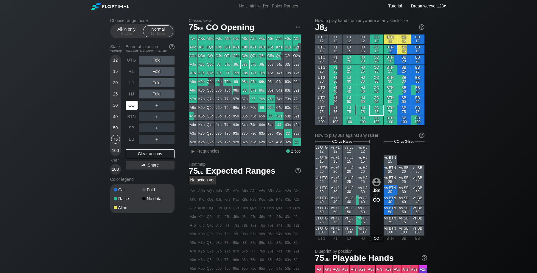
click at [133, 107] on div "CO" at bounding box center [132, 105] width 12 height 9
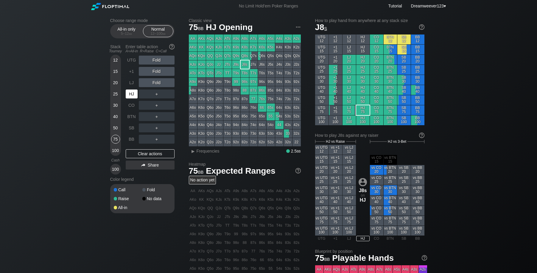
click at [133, 96] on div "HJ" at bounding box center [132, 94] width 12 height 9
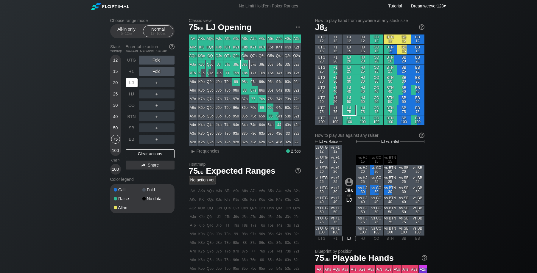
click at [134, 85] on div "LJ" at bounding box center [132, 82] width 12 height 9
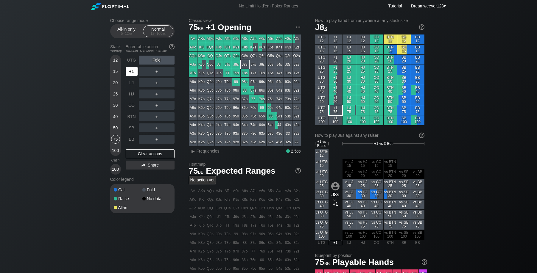
click at [129, 73] on div "+1" at bounding box center [132, 71] width 12 height 9
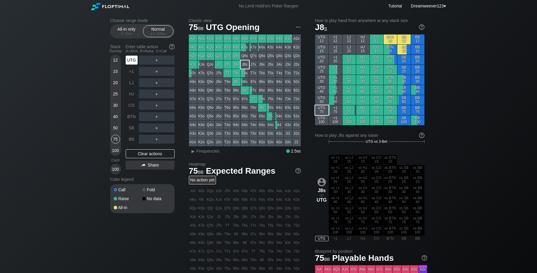
click at [131, 63] on div "UTG" at bounding box center [132, 60] width 12 height 9
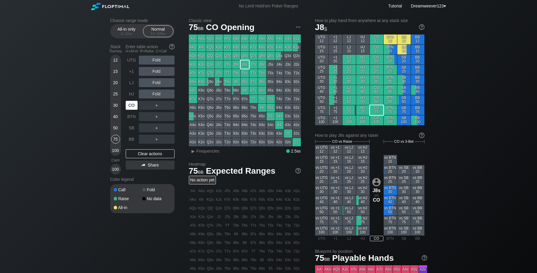
click at [126, 109] on div "CO" at bounding box center [132, 105] width 12 height 9
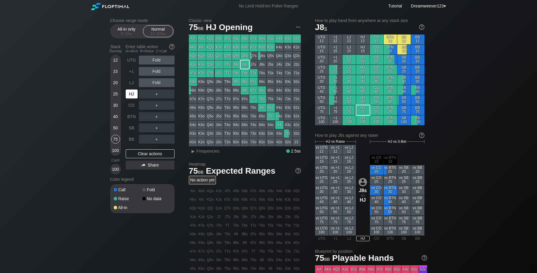
click at [132, 96] on div "HJ" at bounding box center [132, 94] width 12 height 9
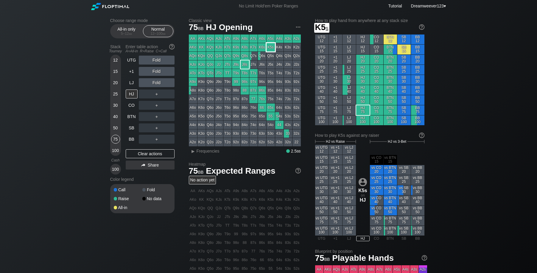
click at [269, 47] on div "K5s" at bounding box center [270, 47] width 8 height 8
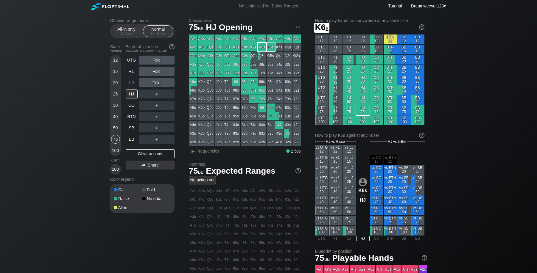
click at [261, 49] on div "K6s" at bounding box center [262, 47] width 8 height 8
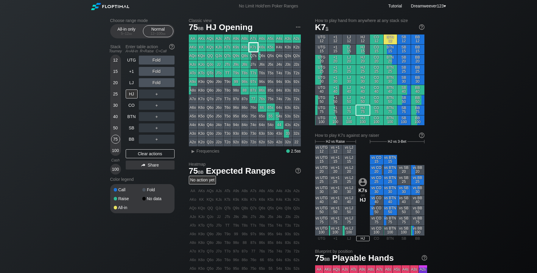
click at [254, 48] on div "K7s" at bounding box center [253, 47] width 8 height 8
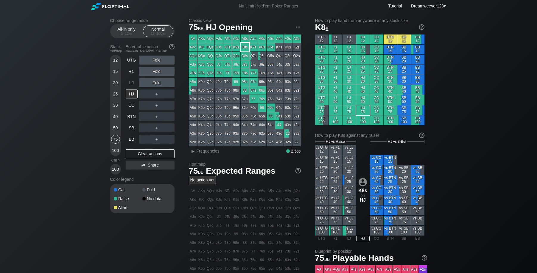
click at [245, 48] on div "K8s" at bounding box center [244, 47] width 8 height 8
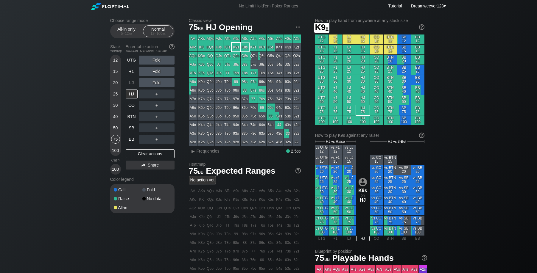
click at [237, 49] on div "K9s" at bounding box center [236, 47] width 8 height 8
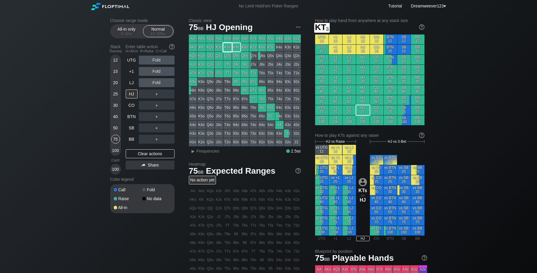
click at [230, 48] on div "KTs" at bounding box center [227, 47] width 8 height 8
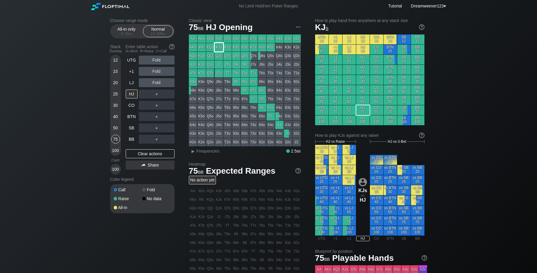
click at [218, 47] on div "KJs" at bounding box center [219, 47] width 8 height 8
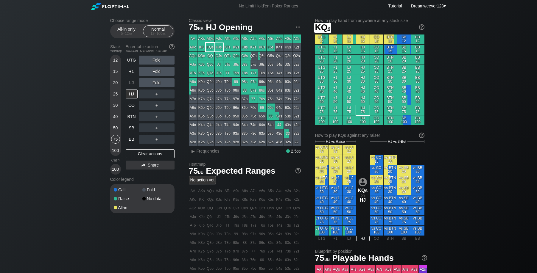
click at [210, 47] on div "KQs" at bounding box center [210, 47] width 8 height 8
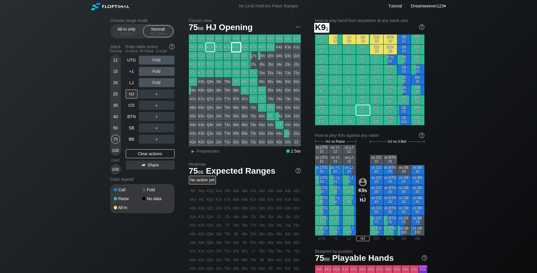
click at [236, 49] on div "K9s" at bounding box center [236, 47] width 8 height 8
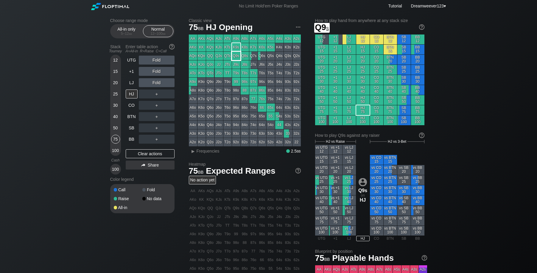
click at [238, 56] on div "Q9s" at bounding box center [236, 56] width 8 height 8
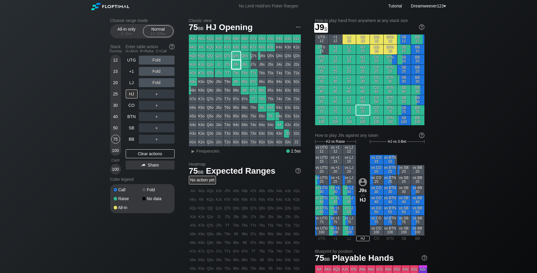
click at [239, 66] on div "J9s" at bounding box center [236, 64] width 8 height 8
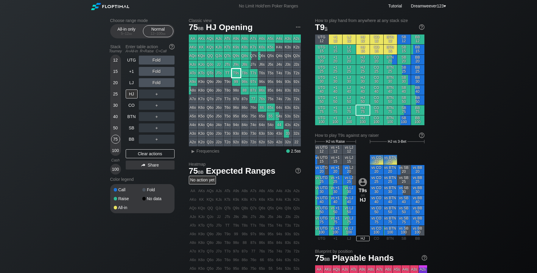
click at [237, 74] on div "T9s" at bounding box center [236, 73] width 8 height 8
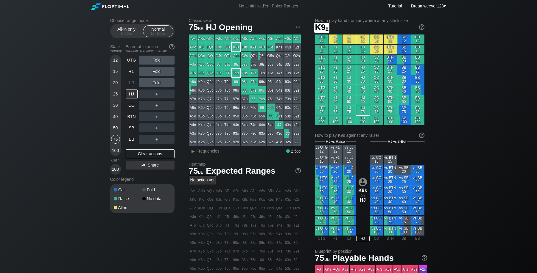
click at [237, 50] on div "K9s" at bounding box center [236, 47] width 8 height 8
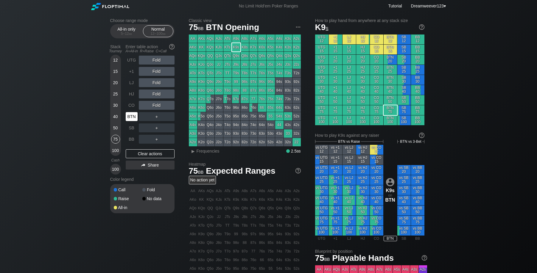
click at [131, 119] on div "BTN" at bounding box center [132, 116] width 12 height 9
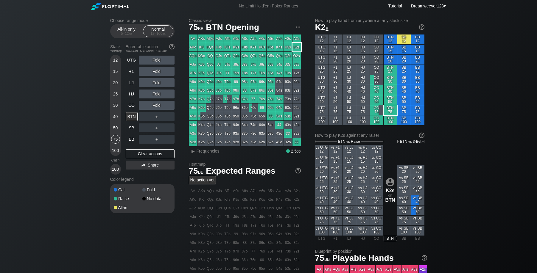
click at [298, 46] on div "K2s" at bounding box center [296, 47] width 8 height 8
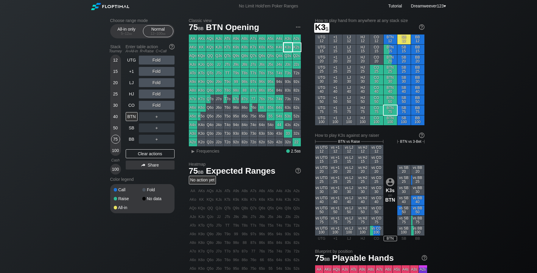
click at [286, 47] on div "K3s" at bounding box center [288, 47] width 8 height 8
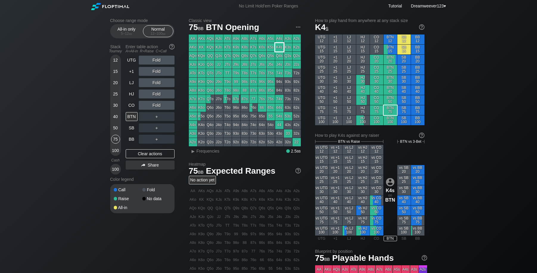
click at [279, 47] on div "K4s" at bounding box center [279, 47] width 8 height 8
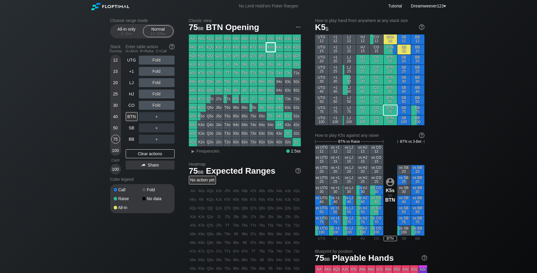
click at [270, 46] on div "K5s" at bounding box center [270, 47] width 8 height 8
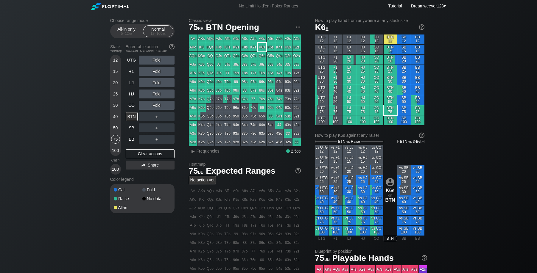
click at [262, 47] on div "K6s" at bounding box center [262, 47] width 8 height 8
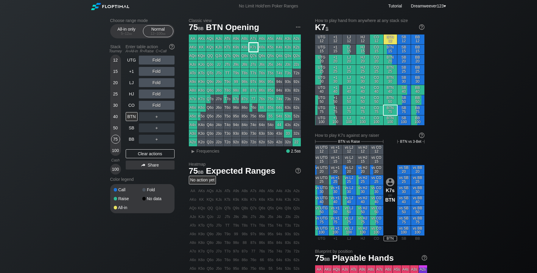
click at [253, 47] on div "K7s" at bounding box center [253, 47] width 8 height 8
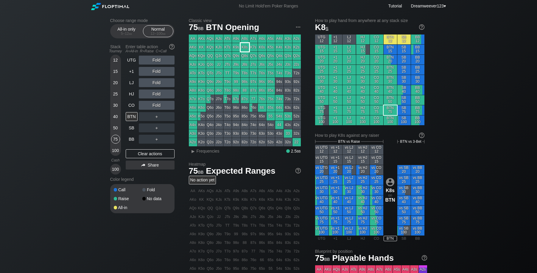
click at [244, 48] on div "K8s" at bounding box center [244, 47] width 8 height 8
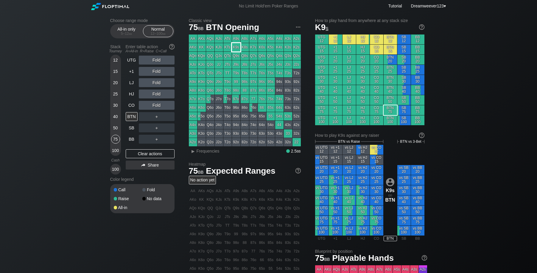
click at [235, 48] on div "K9s" at bounding box center [236, 47] width 8 height 8
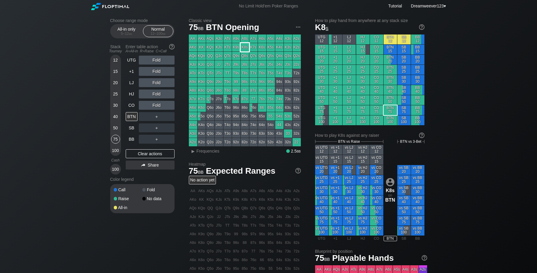
click at [244, 47] on div "K8s" at bounding box center [244, 47] width 8 height 8
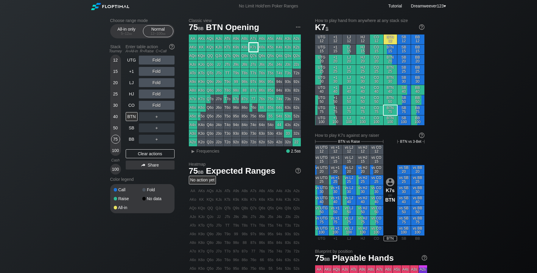
click at [252, 47] on div "K7s" at bounding box center [253, 47] width 8 height 8
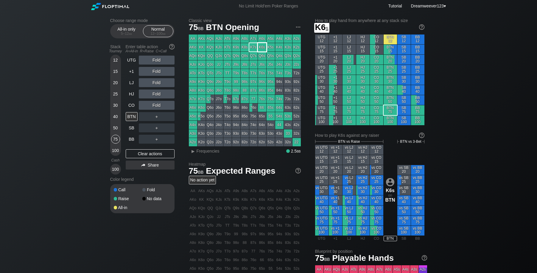
click at [262, 47] on div "K6s" at bounding box center [262, 47] width 8 height 8
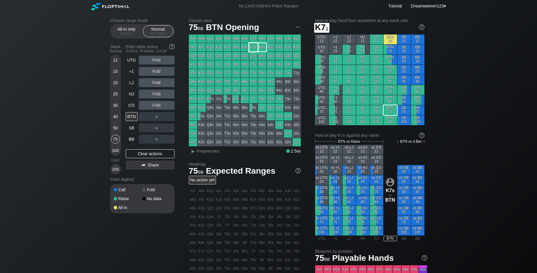
click at [252, 49] on div "K7s" at bounding box center [253, 47] width 8 height 8
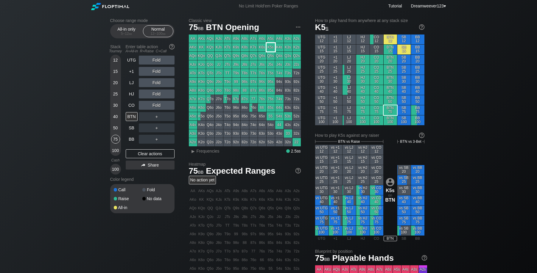
click at [271, 45] on div "K5s" at bounding box center [270, 47] width 8 height 8
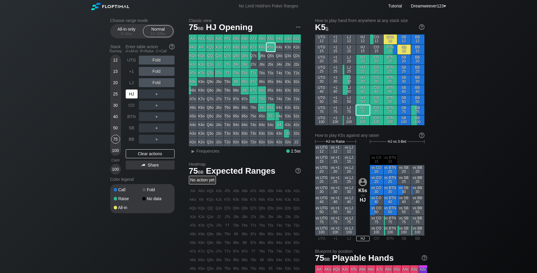
click at [133, 96] on div "HJ" at bounding box center [132, 94] width 12 height 9
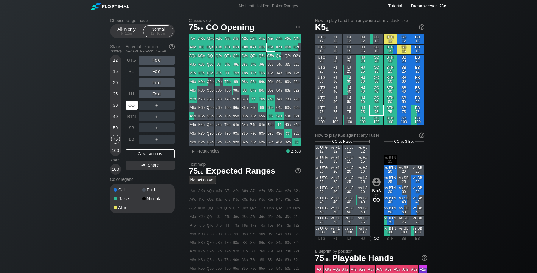
click at [129, 107] on div "CO" at bounding box center [132, 105] width 12 height 9
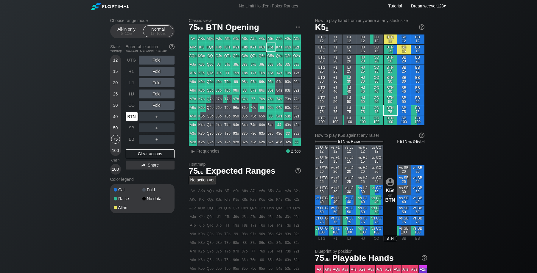
click at [136, 116] on div "BTN" at bounding box center [132, 116] width 12 height 9
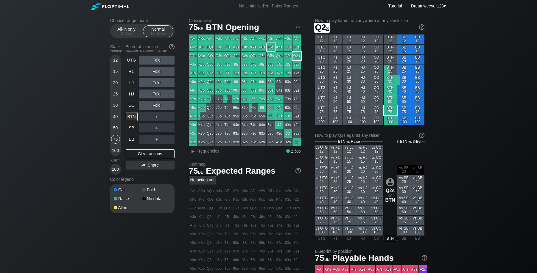
click at [296, 56] on div "Q2s" at bounding box center [296, 56] width 8 height 8
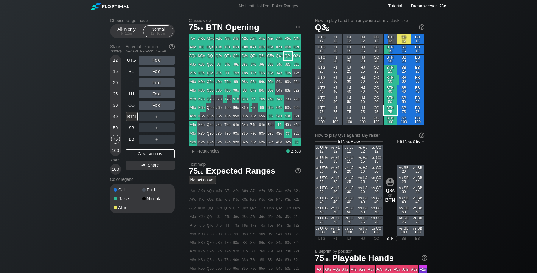
click at [286, 56] on div "Q3s" at bounding box center [288, 56] width 8 height 8
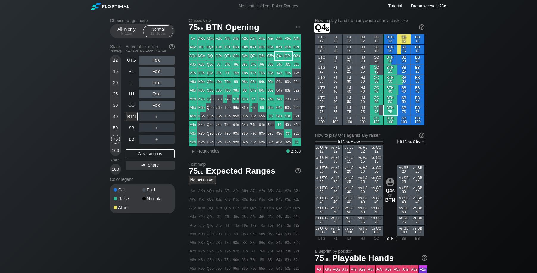
click at [280, 56] on div "Q4s" at bounding box center [279, 56] width 8 height 8
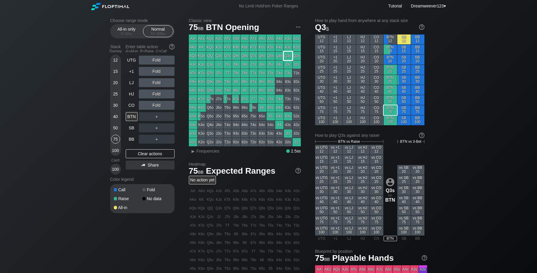
click at [287, 56] on div "Q3s" at bounding box center [288, 56] width 8 height 8
click at [280, 56] on div "Q4s" at bounding box center [279, 56] width 8 height 8
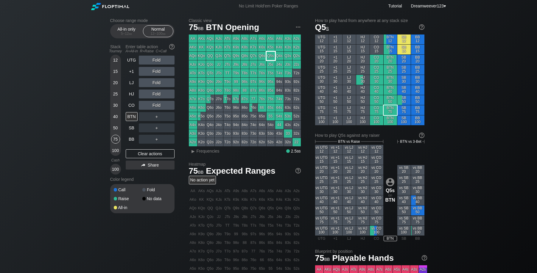
click at [273, 57] on div "Q5s" at bounding box center [270, 56] width 8 height 8
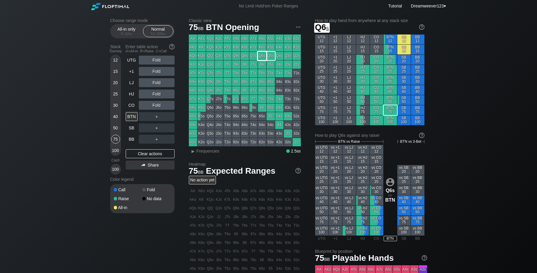
click at [261, 56] on div "Q6s" at bounding box center [262, 56] width 8 height 8
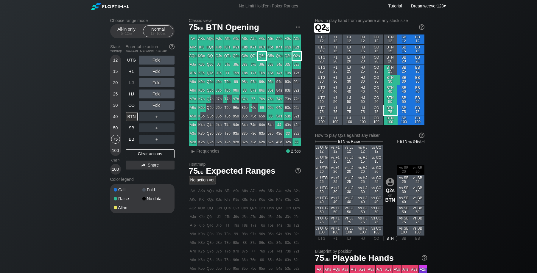
click at [296, 57] on div "Q2s" at bounding box center [296, 56] width 8 height 8
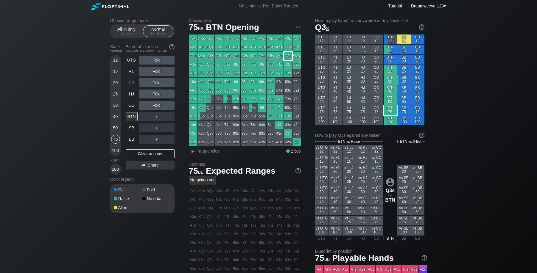
click at [285, 56] on div "Q3s" at bounding box center [288, 56] width 8 height 8
click at [278, 56] on div "Q4s" at bounding box center [279, 56] width 8 height 8
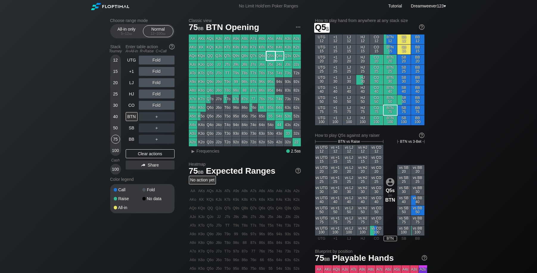
click at [272, 57] on div "Q5s" at bounding box center [270, 56] width 8 height 8
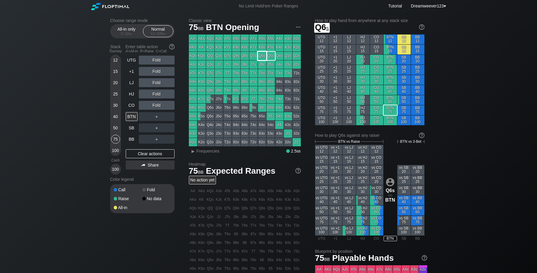
click at [262, 56] on div "Q6s" at bounding box center [262, 56] width 8 height 8
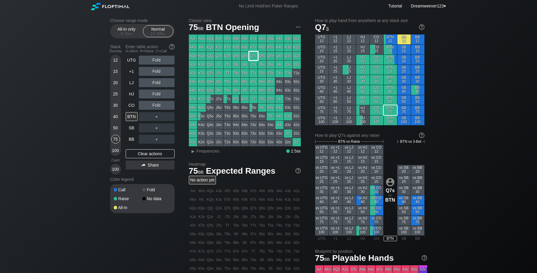
click at [252, 56] on div "Q7s" at bounding box center [253, 56] width 8 height 8
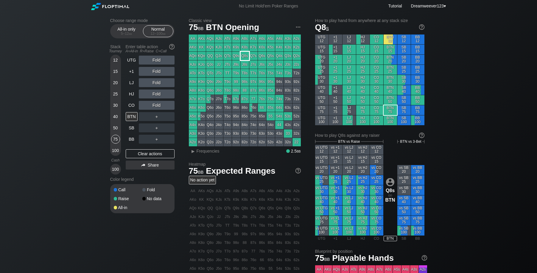
click at [243, 55] on div "Q8s" at bounding box center [244, 56] width 8 height 8
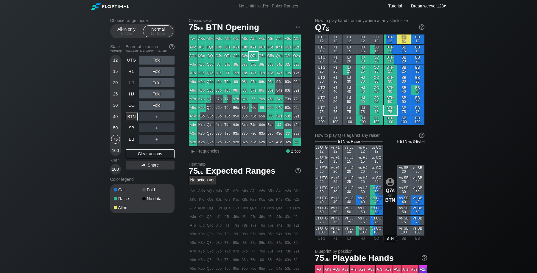
click at [255, 55] on div "Q7s" at bounding box center [253, 56] width 8 height 8
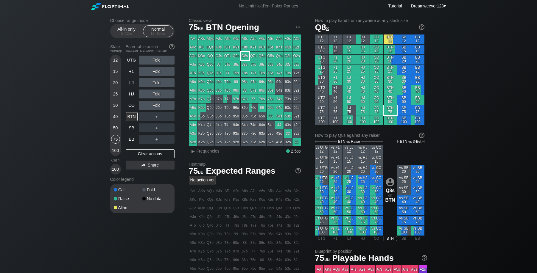
click at [246, 55] on div "Q8s" at bounding box center [244, 56] width 8 height 8
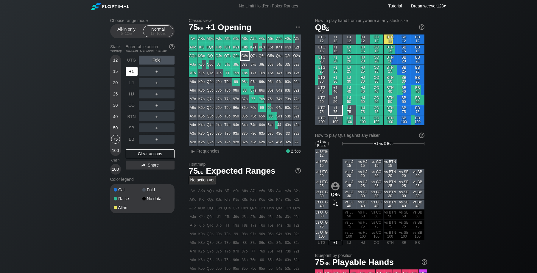
click at [127, 74] on div "+1" at bounding box center [132, 71] width 12 height 9
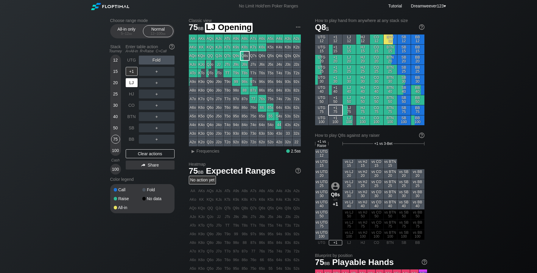
click at [132, 84] on div "LJ" at bounding box center [132, 82] width 12 height 9
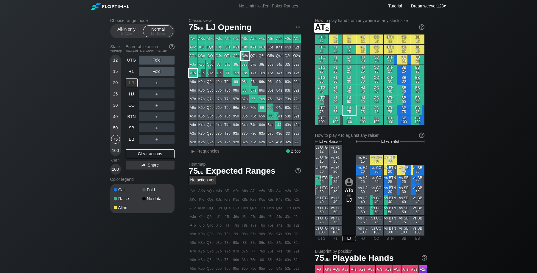
click at [194, 74] on div "ATo" at bounding box center [193, 73] width 8 height 8
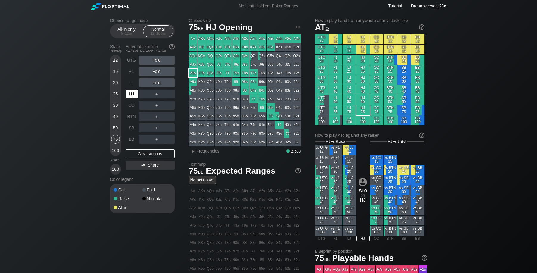
click at [130, 96] on div "HJ" at bounding box center [132, 94] width 12 height 9
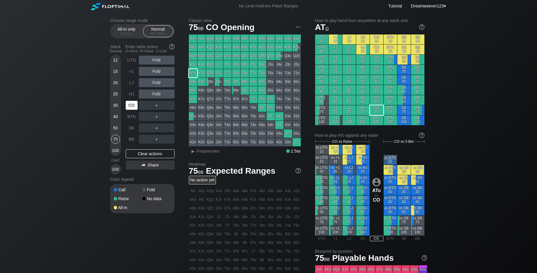
click at [135, 111] on div "CO" at bounding box center [132, 105] width 13 height 11
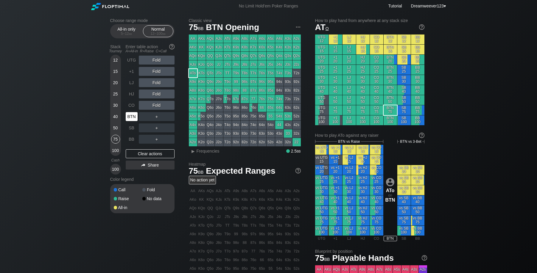
click at [132, 120] on div "BTN" at bounding box center [132, 116] width 12 height 9
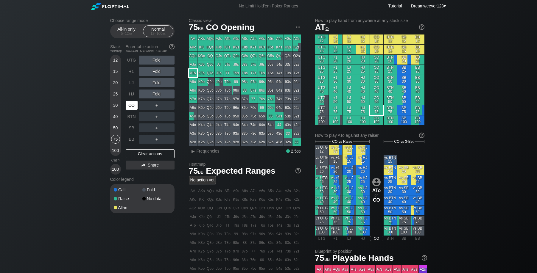
click at [132, 107] on div "CO" at bounding box center [132, 105] width 12 height 9
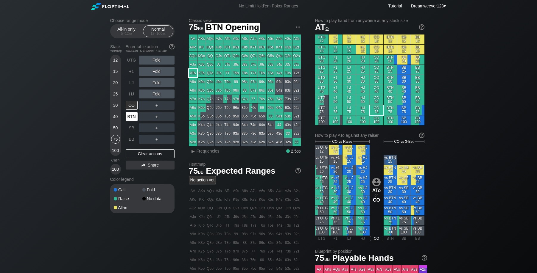
click at [133, 117] on div "BTN" at bounding box center [132, 116] width 12 height 9
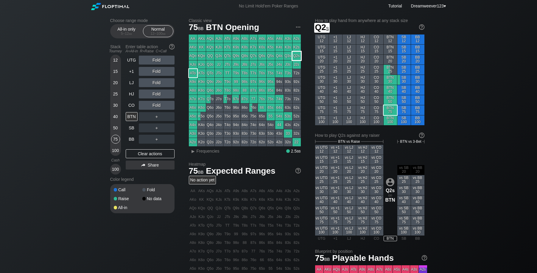
click at [296, 57] on div "Q2s" at bounding box center [296, 56] width 8 height 8
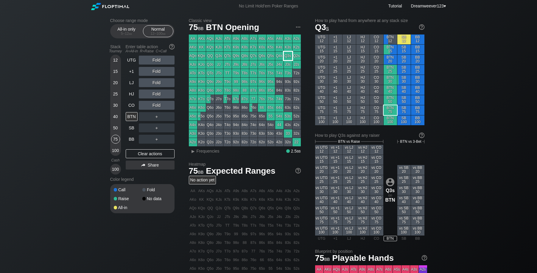
click at [288, 57] on div "Q3s" at bounding box center [288, 56] width 8 height 8
click at [279, 56] on div "Q4s" at bounding box center [279, 56] width 8 height 8
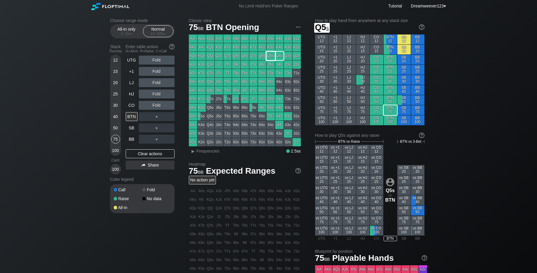
click at [270, 56] on div "Q5s" at bounding box center [270, 56] width 8 height 8
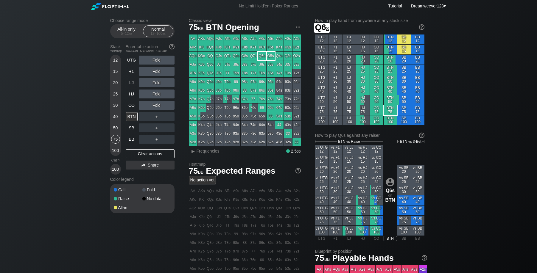
click at [262, 57] on div "Q6s" at bounding box center [262, 56] width 8 height 8
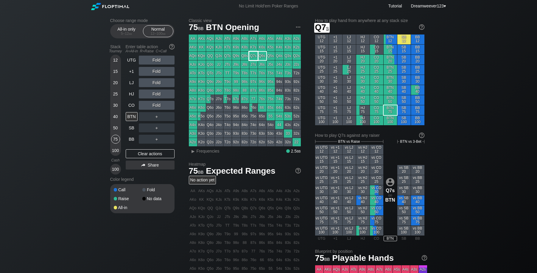
click at [253, 56] on div "Q7s" at bounding box center [253, 56] width 8 height 8
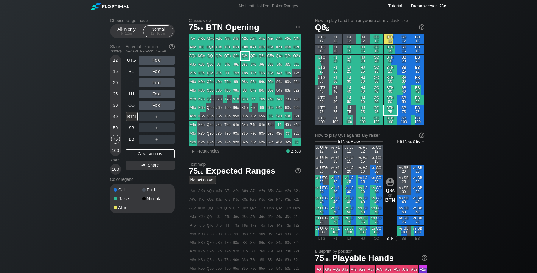
click at [247, 56] on div "Q8s" at bounding box center [244, 56] width 8 height 8
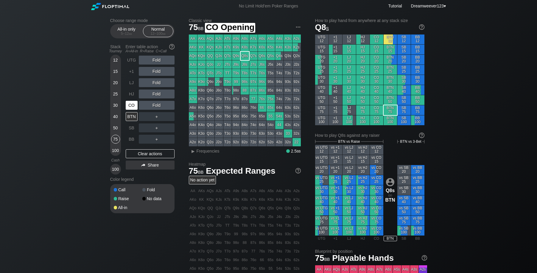
click at [133, 110] on div "CO" at bounding box center [132, 105] width 12 height 9
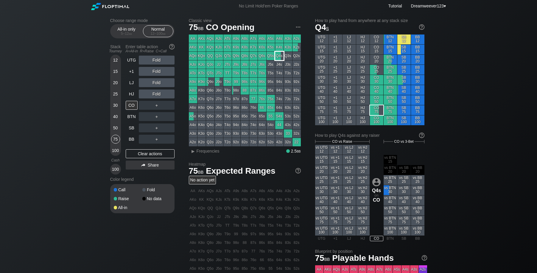
click at [281, 57] on div "Q4s" at bounding box center [279, 56] width 8 height 8
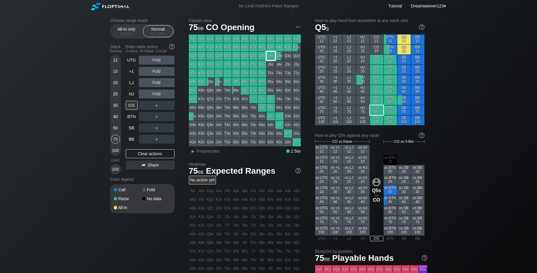
click at [273, 57] on div "Q5s" at bounding box center [270, 56] width 8 height 8
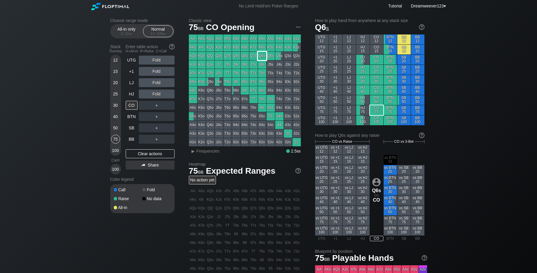
click at [263, 58] on div "Q6s" at bounding box center [262, 56] width 8 height 8
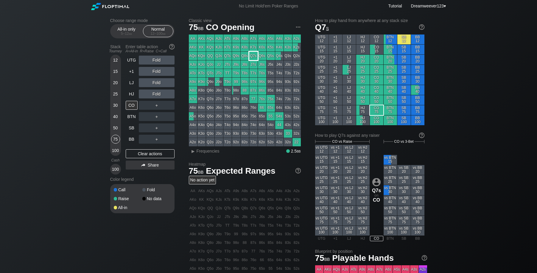
click at [253, 57] on div "Q7s" at bounding box center [253, 56] width 8 height 8
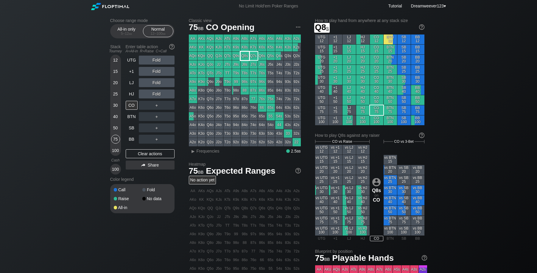
click at [246, 56] on div "Q8s" at bounding box center [244, 56] width 8 height 8
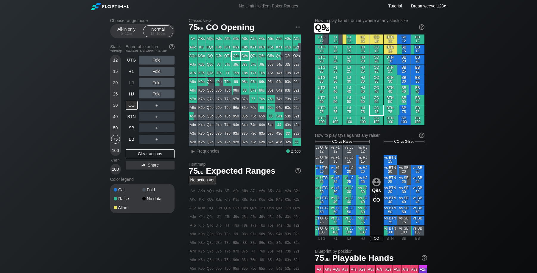
click at [236, 56] on div "Q9s" at bounding box center [236, 56] width 8 height 8
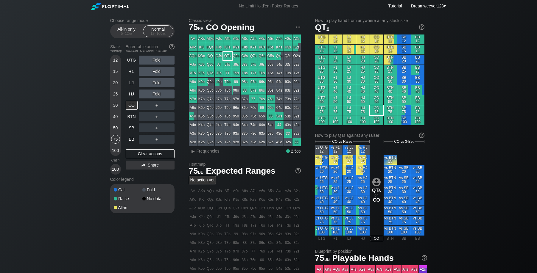
click at [228, 57] on div "QTs" at bounding box center [227, 56] width 8 height 8
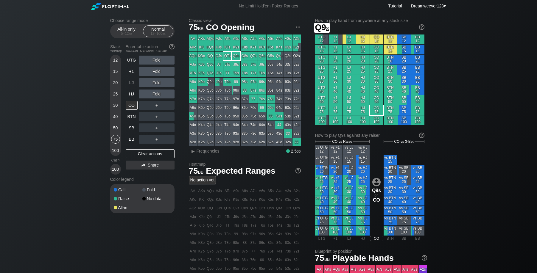
click at [237, 57] on div "Q9s" at bounding box center [236, 56] width 8 height 8
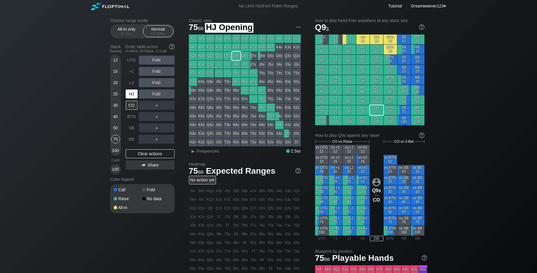
click at [129, 97] on div "HJ" at bounding box center [132, 94] width 12 height 9
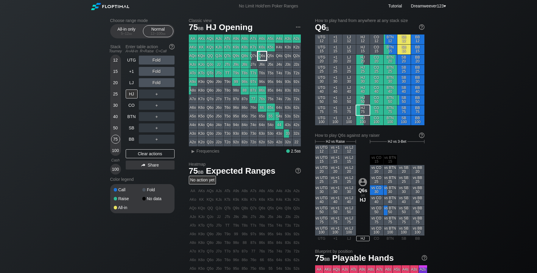
click at [264, 59] on div "Q6s" at bounding box center [262, 56] width 8 height 8
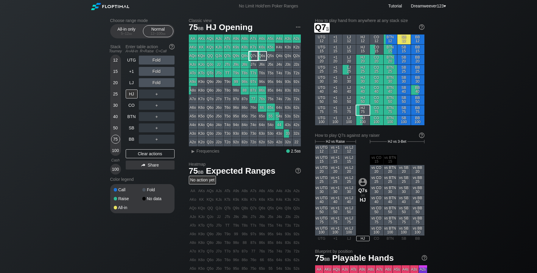
click at [256, 58] on div "Q7s" at bounding box center [253, 56] width 8 height 8
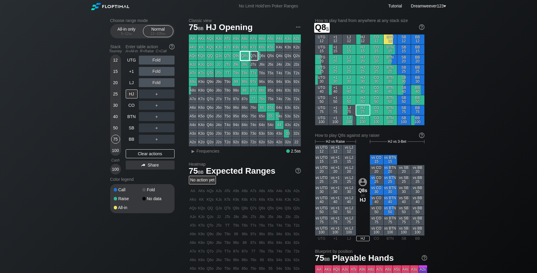
click at [246, 58] on div "Q8s" at bounding box center [244, 56] width 8 height 8
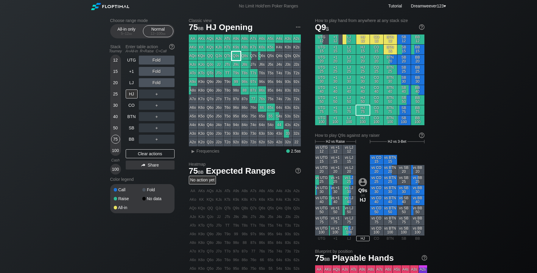
click at [237, 58] on div "Q9s" at bounding box center [236, 56] width 8 height 8
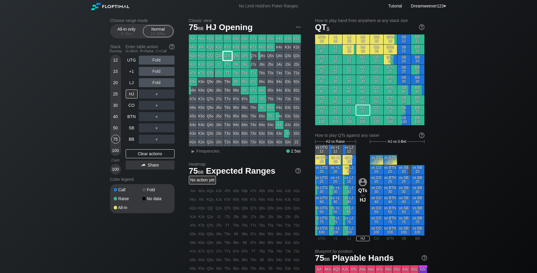
click at [227, 56] on div "QTs" at bounding box center [227, 56] width 8 height 8
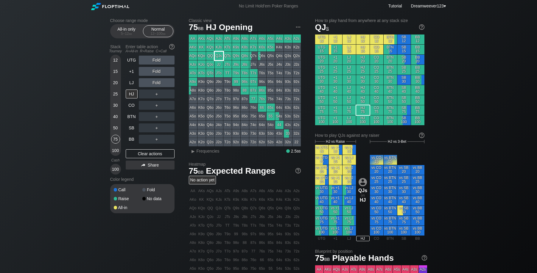
click at [220, 56] on div "QJs" at bounding box center [219, 56] width 8 height 8
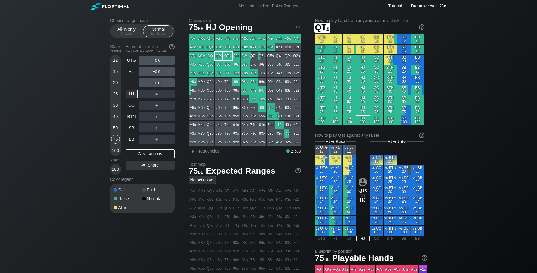
click at [228, 57] on div "QTs" at bounding box center [227, 56] width 8 height 8
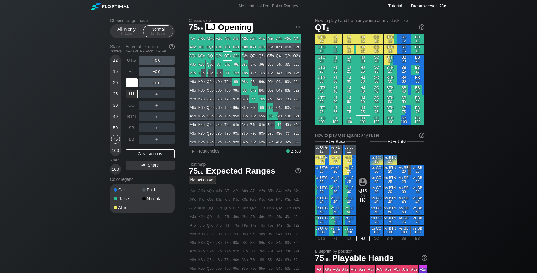
click at [129, 86] on div "LJ" at bounding box center [132, 82] width 12 height 9
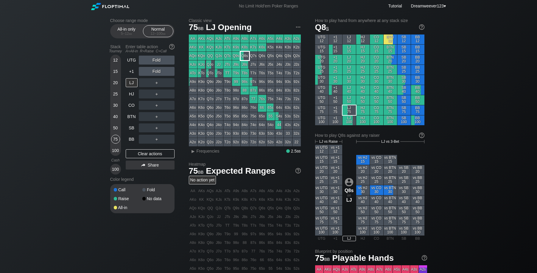
click at [242, 57] on div "Q8s" at bounding box center [244, 56] width 8 height 8
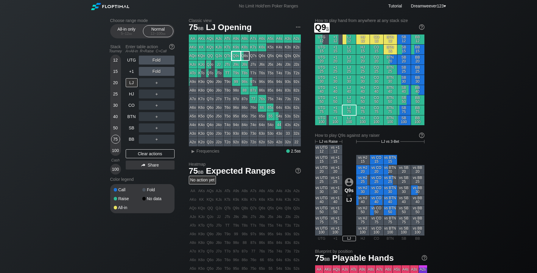
click at [233, 57] on div "Q9s" at bounding box center [236, 56] width 8 height 8
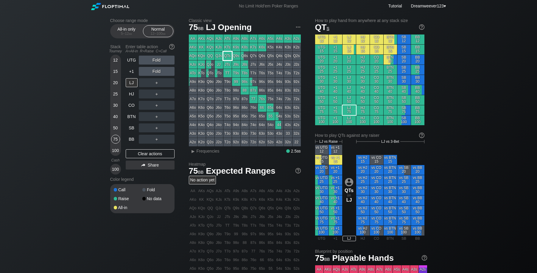
click at [226, 56] on div "QTs" at bounding box center [227, 56] width 8 height 8
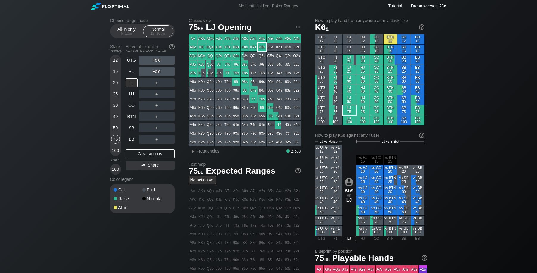
click at [265, 49] on div "K6s" at bounding box center [262, 47] width 8 height 8
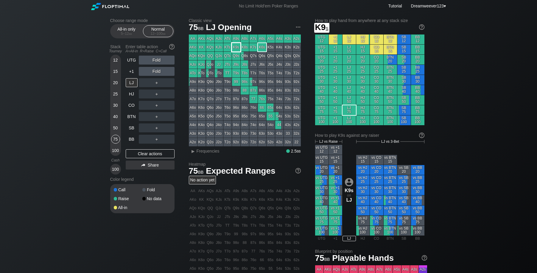
click at [237, 47] on div "K9s" at bounding box center [236, 47] width 8 height 8
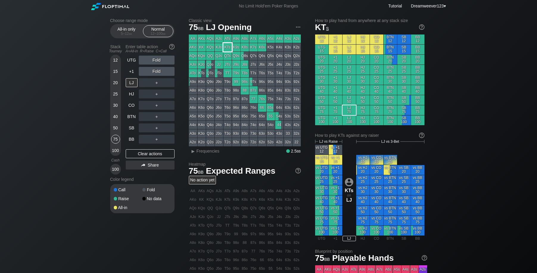
click at [227, 47] on div "KTs" at bounding box center [227, 47] width 8 height 8
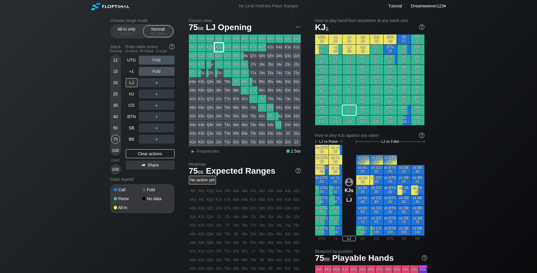
click at [219, 48] on div "KJs" at bounding box center [219, 47] width 8 height 8
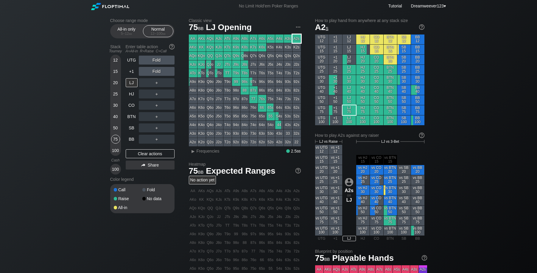
click at [296, 42] on div "A2s" at bounding box center [296, 39] width 8 height 8
